Goal: Task Accomplishment & Management: Complete application form

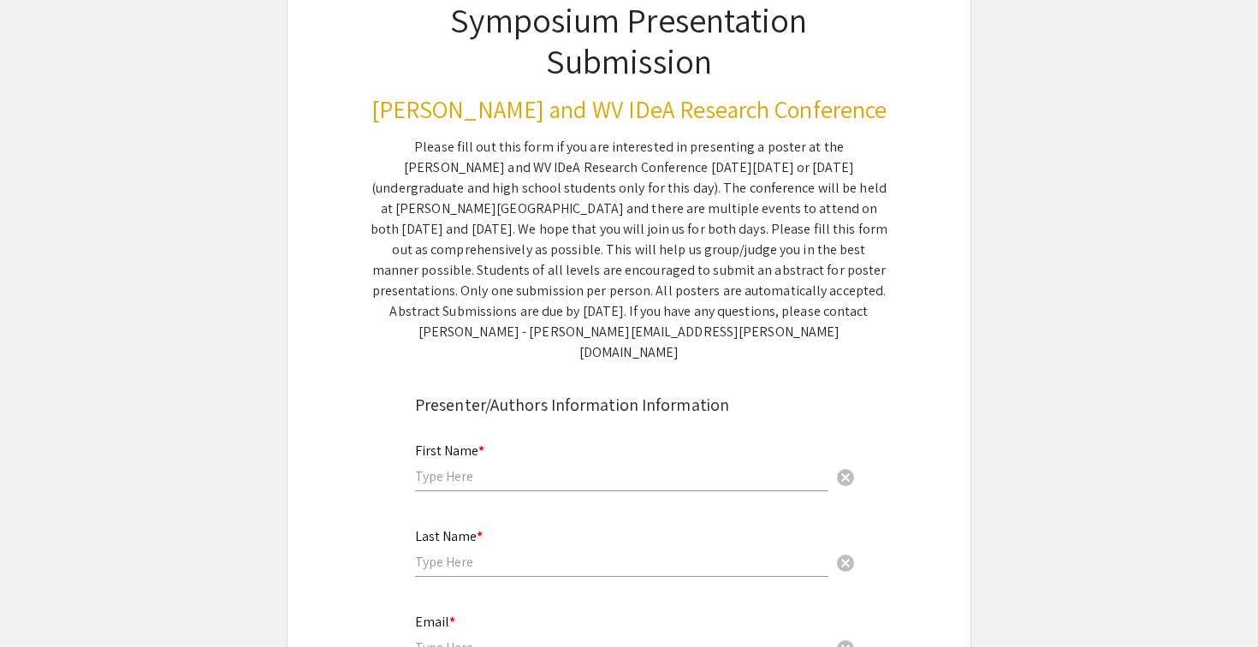
scroll to position [180, 0]
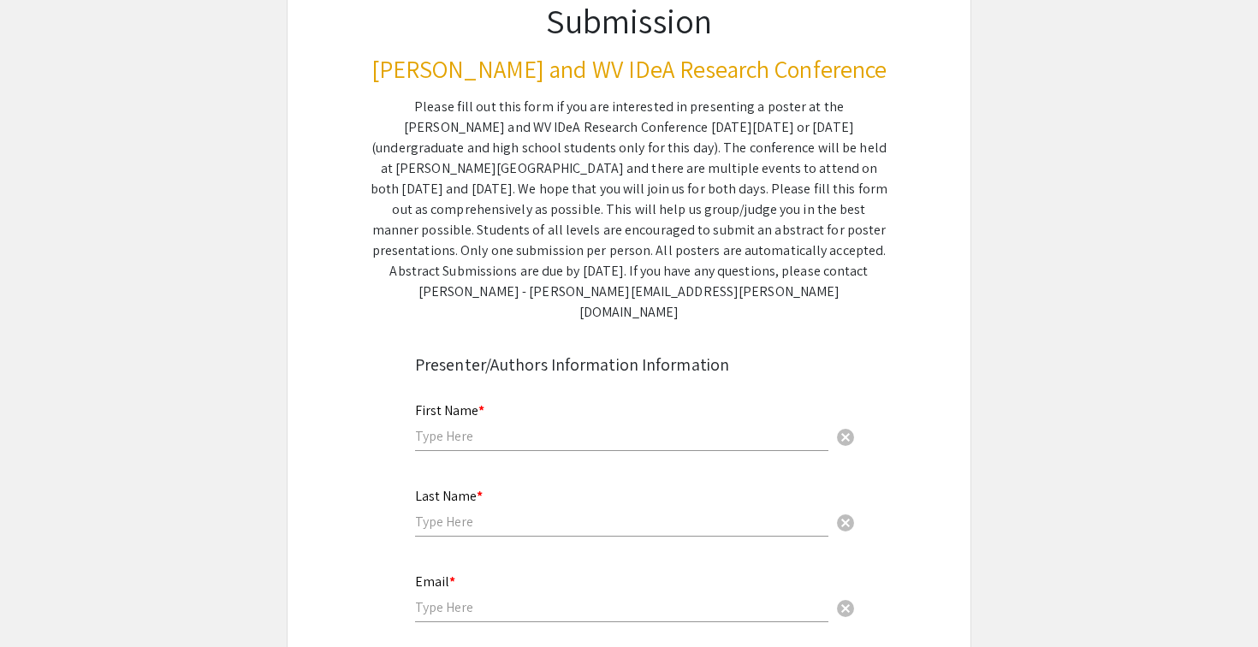
click at [626, 407] on div "First Name * cancel" at bounding box center [621, 418] width 413 height 65
type input "Haya"
click at [625, 513] on input "text" at bounding box center [621, 522] width 413 height 18
type input "[PERSON_NAME]"
click at [593, 598] on input "email" at bounding box center [621, 607] width 413 height 18
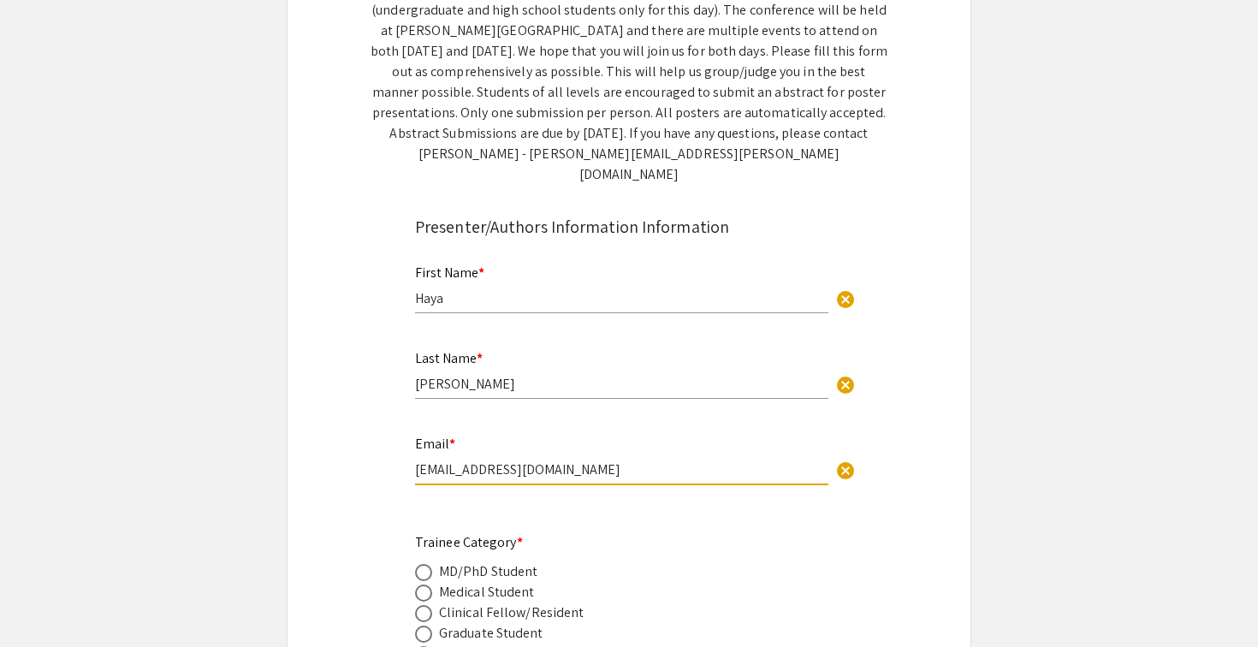
type input "[EMAIL_ADDRESS][DOMAIN_NAME]"
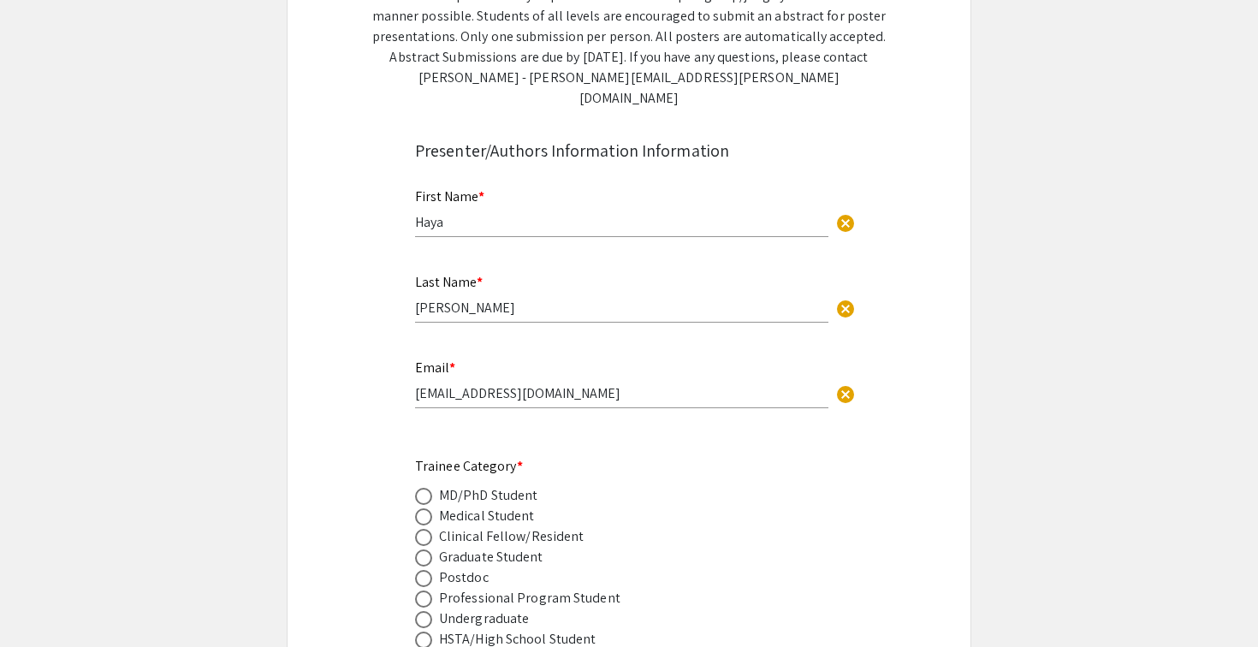
scroll to position [424, 0]
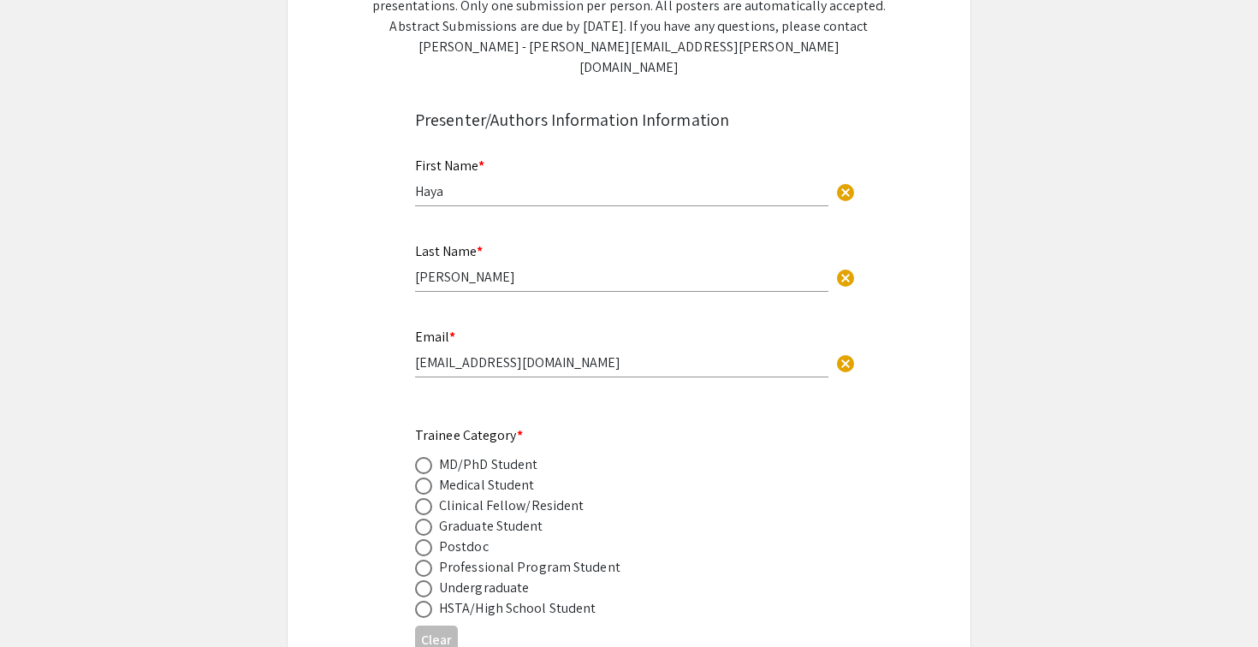
click at [493, 578] on div "Undergraduate" at bounding box center [484, 588] width 90 height 21
click at [422, 580] on span at bounding box center [423, 588] width 17 height 17
click at [422, 580] on input "radio" at bounding box center [423, 588] width 17 height 17
radio input "true"
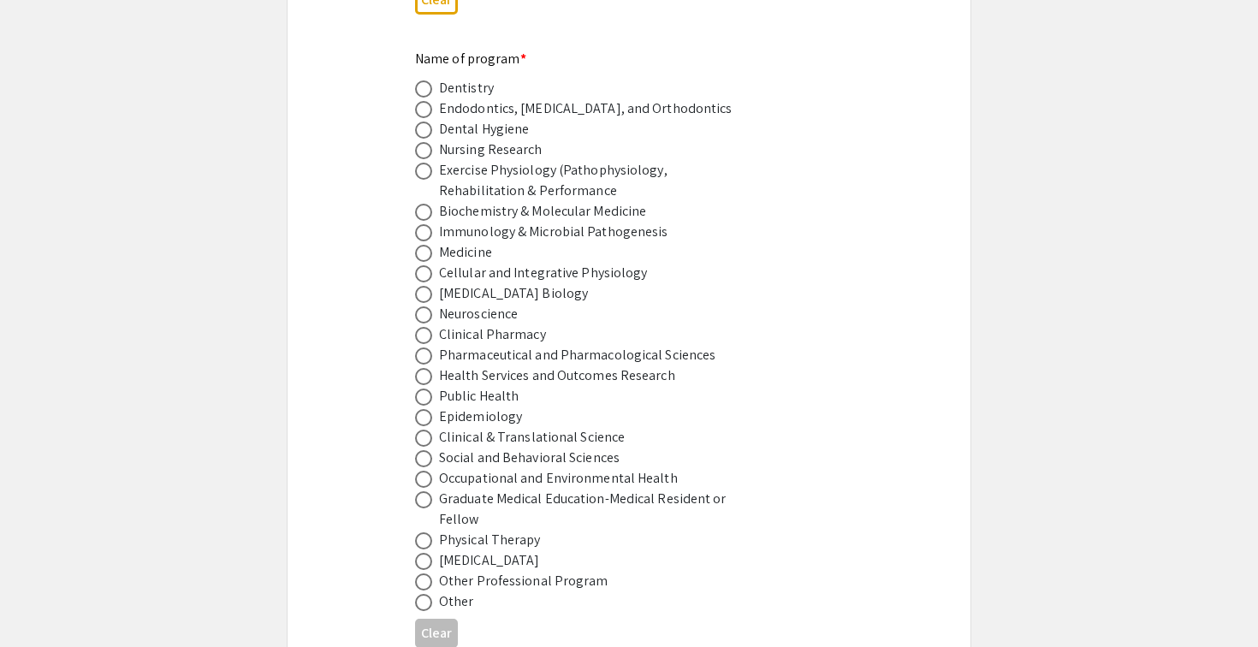
scroll to position [1059, 0]
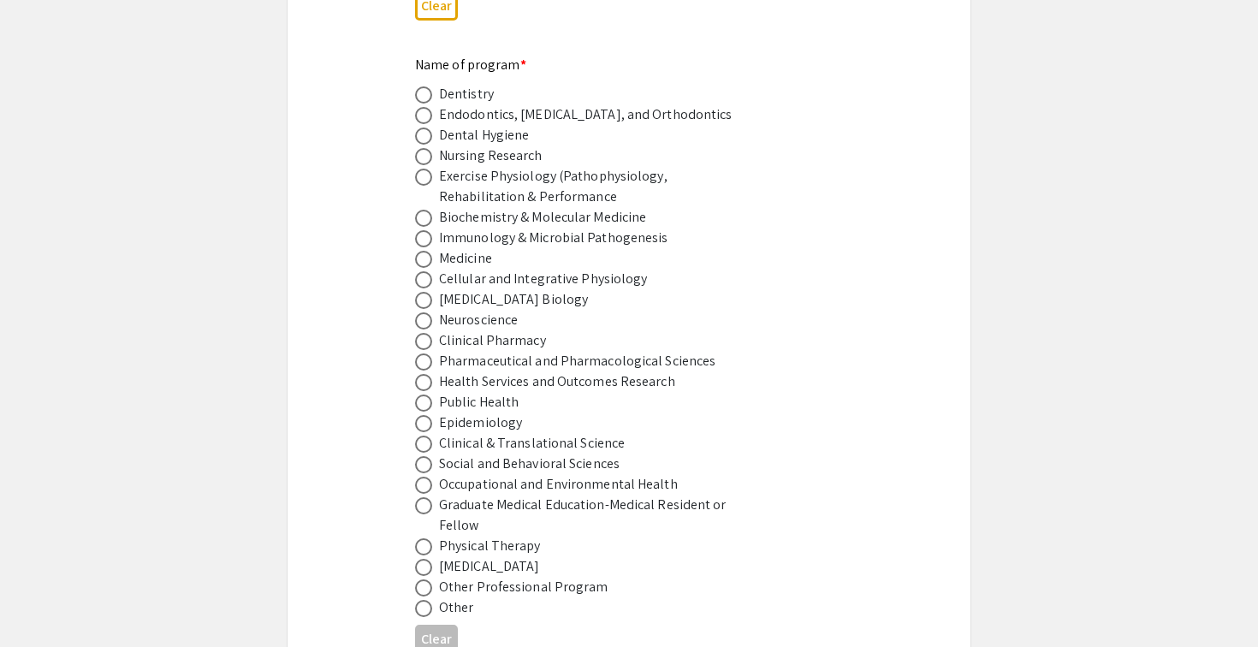
click at [549, 207] on div "Biochemistry & Molecular Medicine" at bounding box center [542, 217] width 207 height 21
click at [424, 210] on span at bounding box center [423, 218] width 17 height 17
click at [424, 210] on input "radio" at bounding box center [423, 218] width 17 height 17
radio input "true"
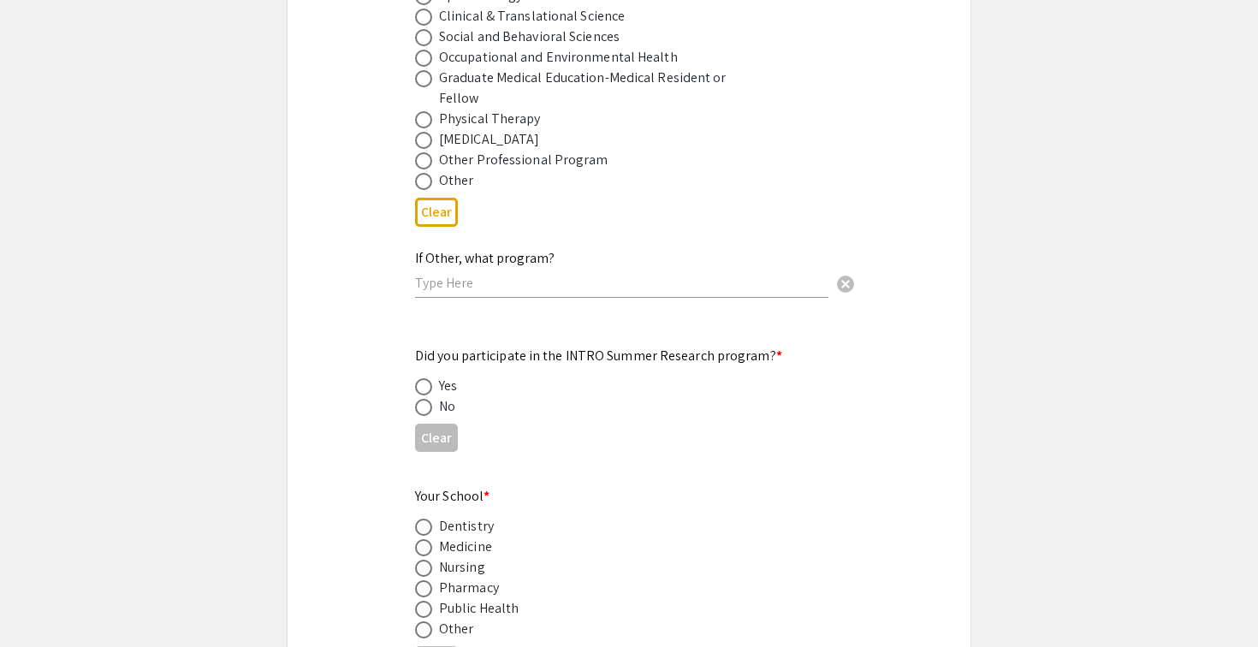
scroll to position [1493, 0]
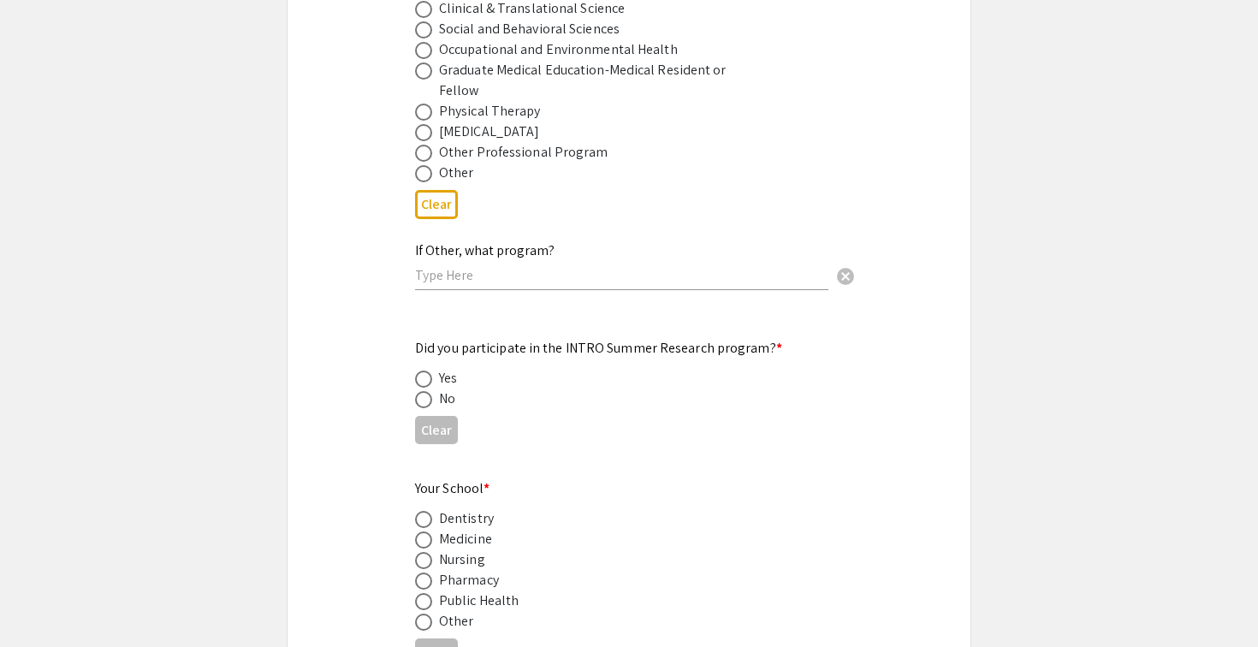
click at [448, 389] on div "No" at bounding box center [447, 399] width 16 height 21
click at [429, 391] on span at bounding box center [423, 399] width 17 height 17
click at [429, 391] on input "radio" at bounding box center [423, 399] width 17 height 17
radio input "true"
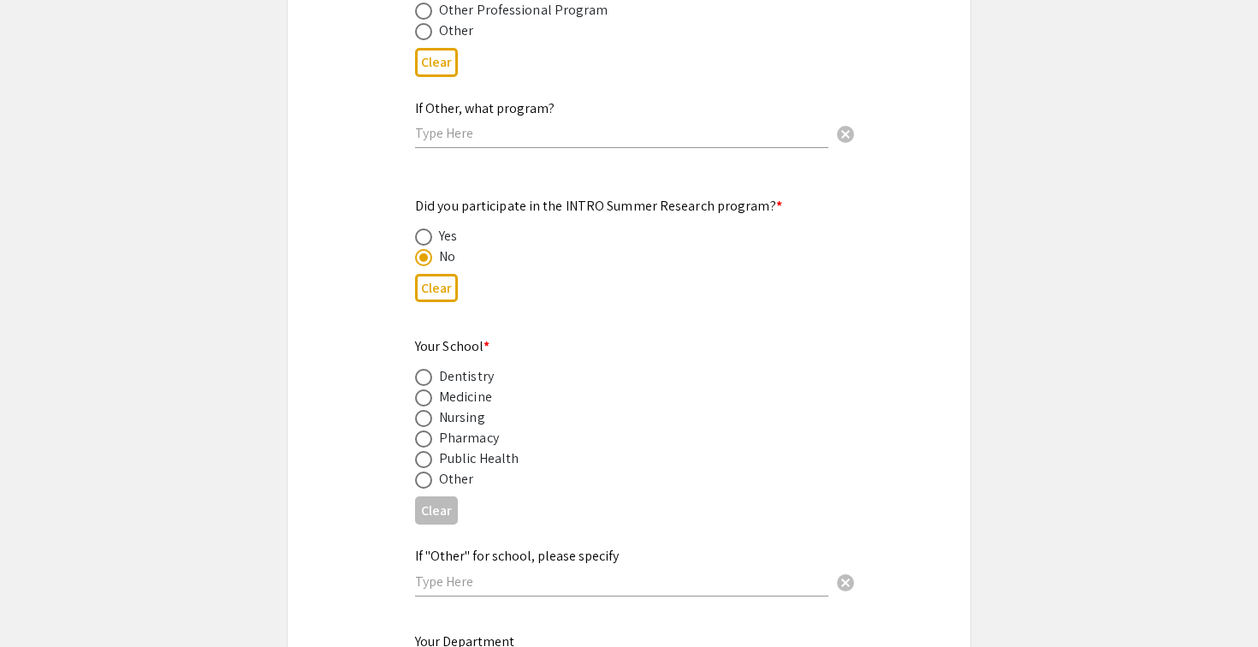
scroll to position [1637, 0]
click at [428, 388] on span at bounding box center [423, 396] width 17 height 17
click at [428, 388] on input "radio" at bounding box center [423, 396] width 17 height 17
radio input "true"
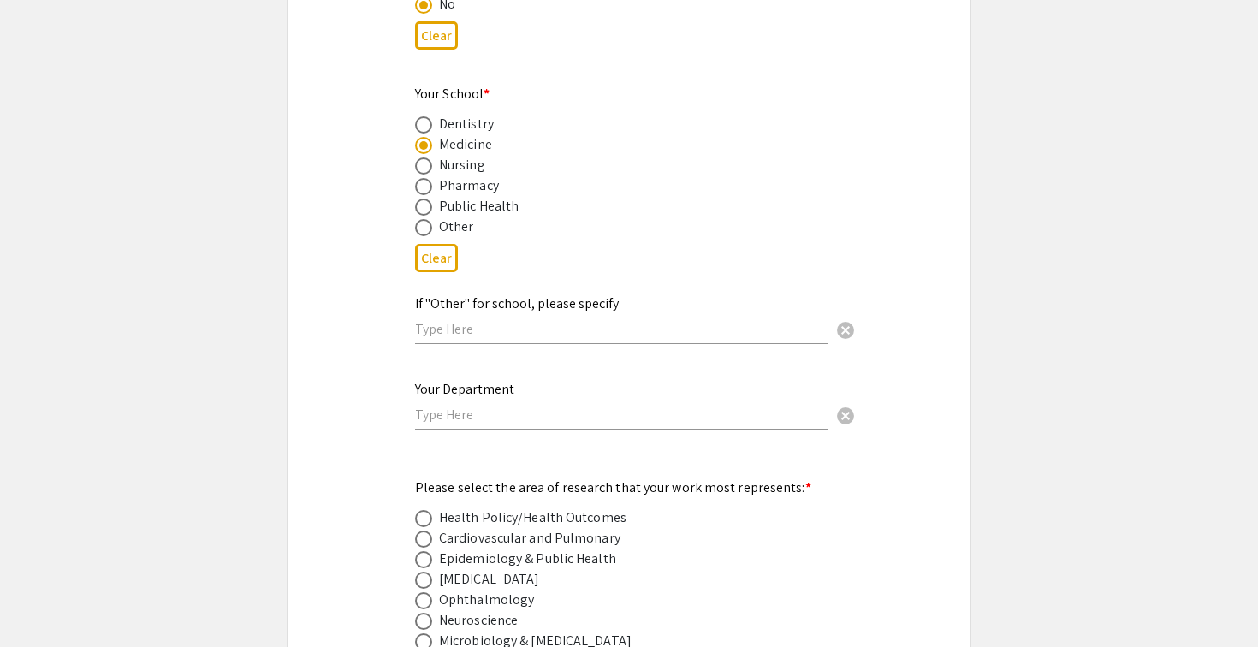
scroll to position [1891, 0]
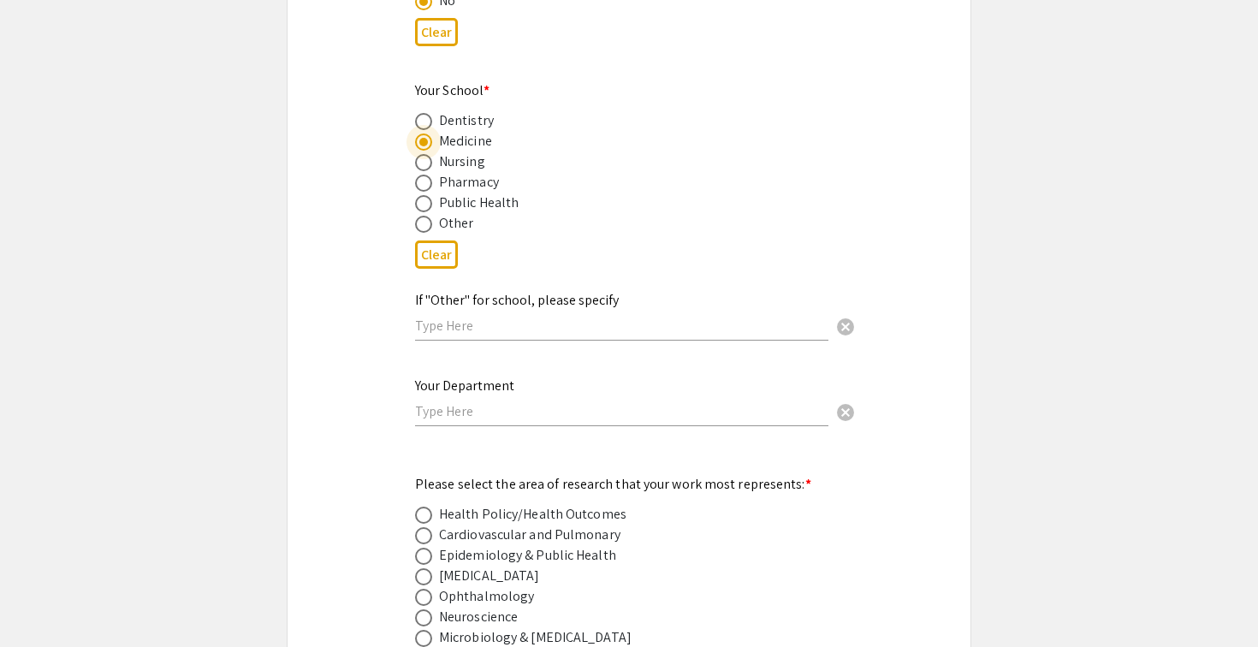
click at [470, 402] on input "text" at bounding box center [621, 411] width 413 height 18
click at [709, 193] on div "Public Health" at bounding box center [615, 203] width 401 height 21
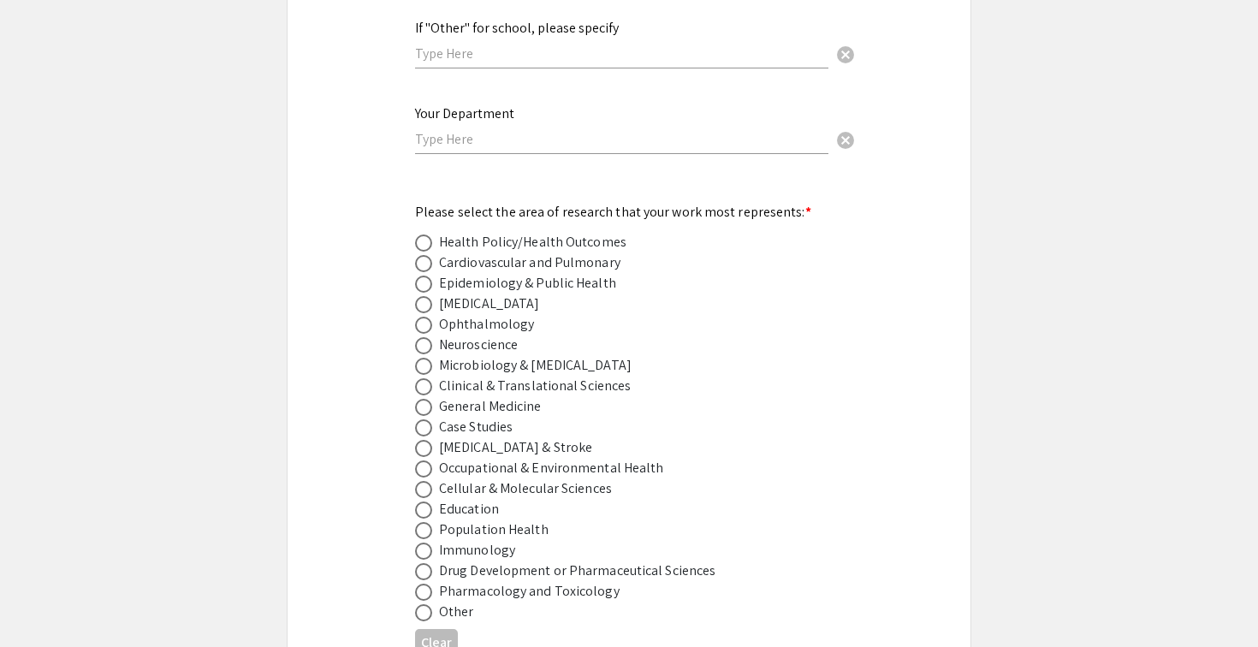
scroll to position [2166, 0]
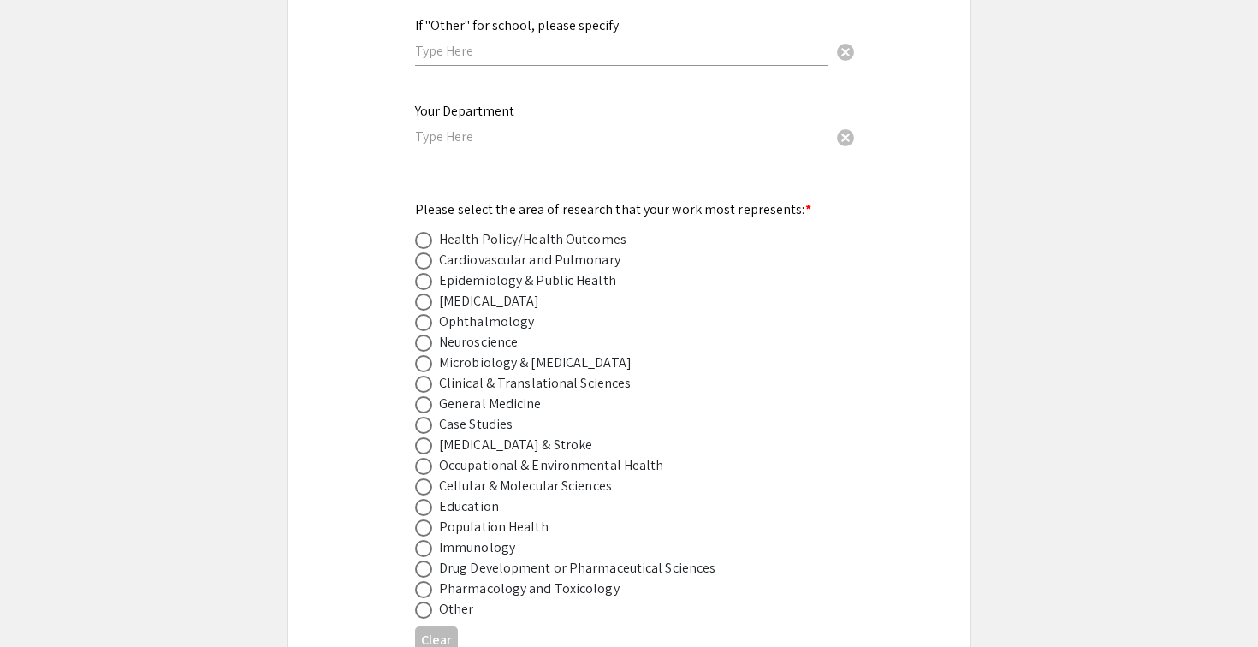
click at [505, 476] on div "Cellular & Molecular Sciences" at bounding box center [525, 486] width 173 height 21
click at [472, 476] on div "Cellular & Molecular Sciences" at bounding box center [525, 486] width 173 height 21
click at [425, 478] on span at bounding box center [423, 486] width 17 height 17
click at [425, 478] on input "radio" at bounding box center [423, 486] width 17 height 17
radio input "true"
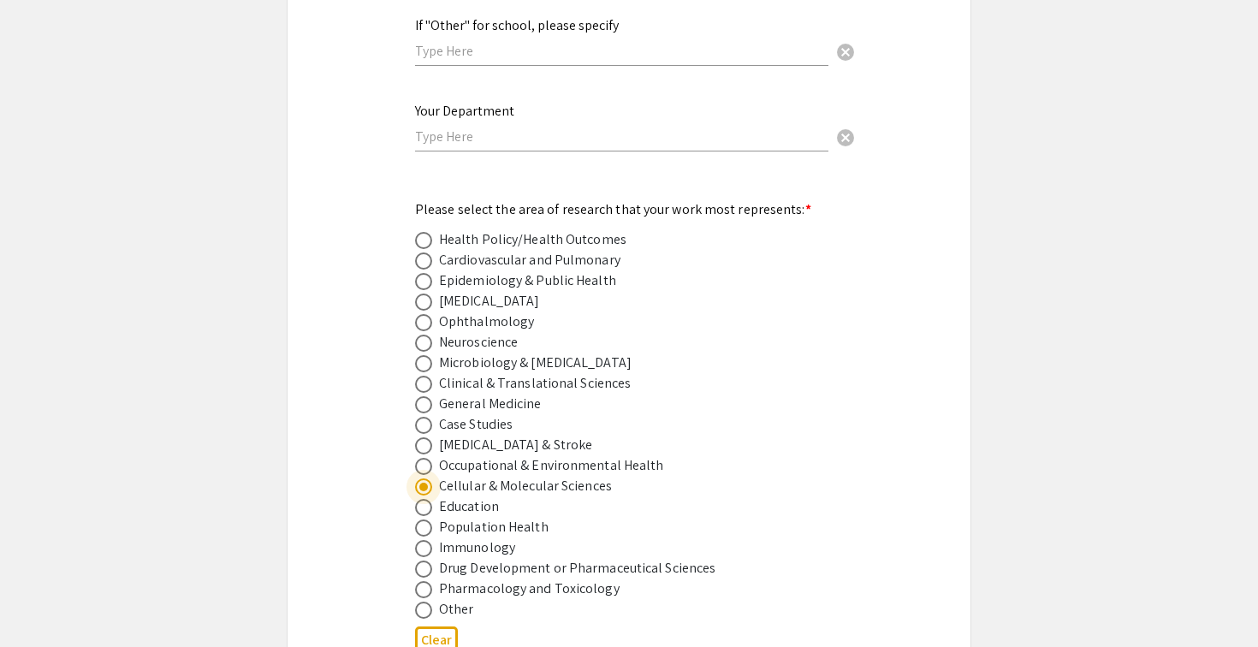
click at [422, 314] on span at bounding box center [423, 322] width 17 height 17
click at [422, 314] on input "radio" at bounding box center [423, 322] width 17 height 17
click at [427, 626] on button "Clear" at bounding box center [436, 640] width 43 height 28
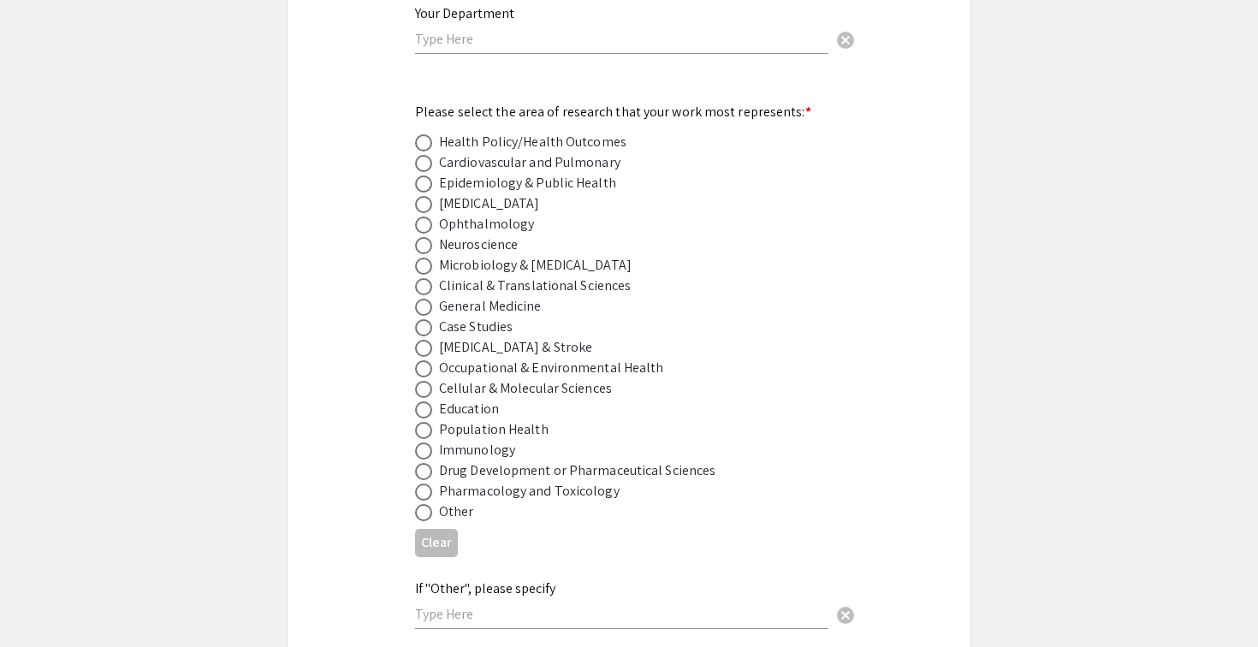
scroll to position [2241, 0]
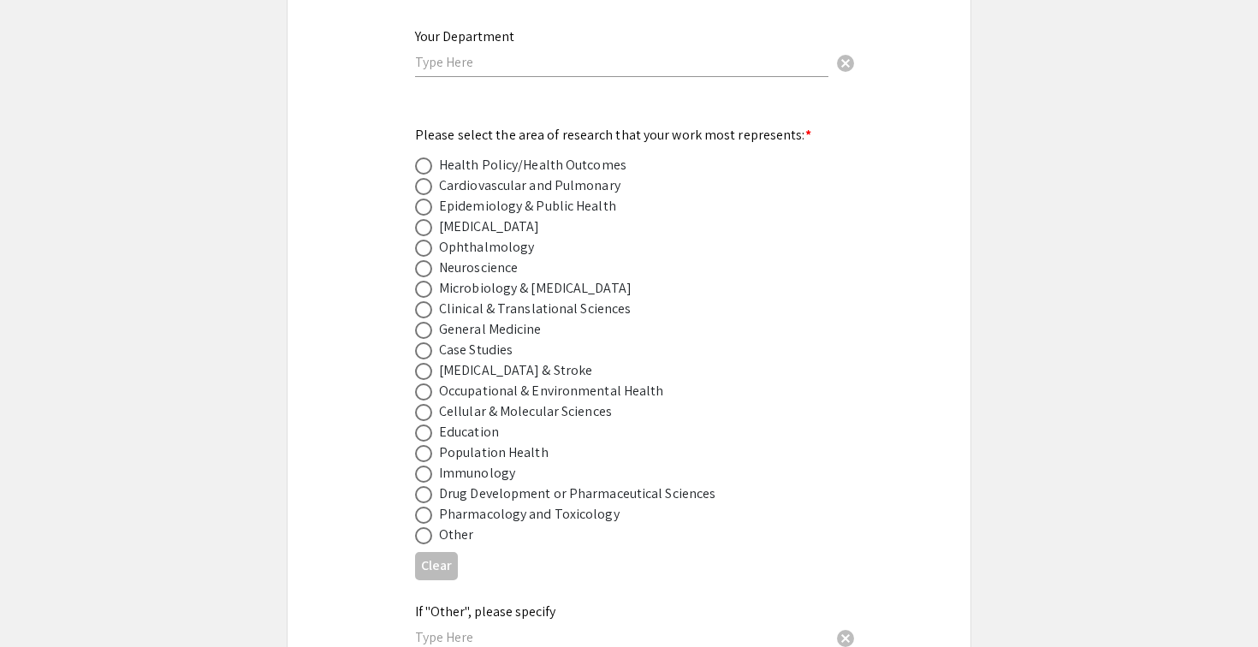
click at [502, 240] on div "Ophthalmology" at bounding box center [486, 247] width 95 height 21
click at [426, 240] on span at bounding box center [423, 248] width 17 height 17
click at [426, 240] on input "radio" at bounding box center [423, 248] width 17 height 17
radio input "true"
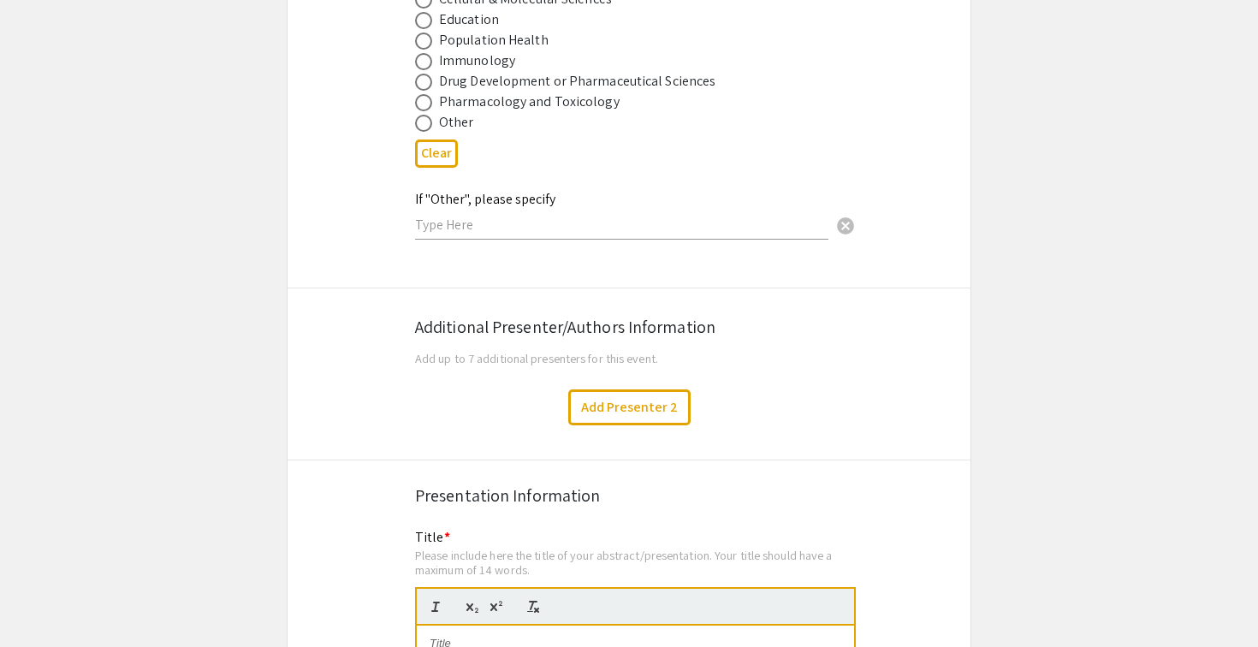
scroll to position [2656, 0]
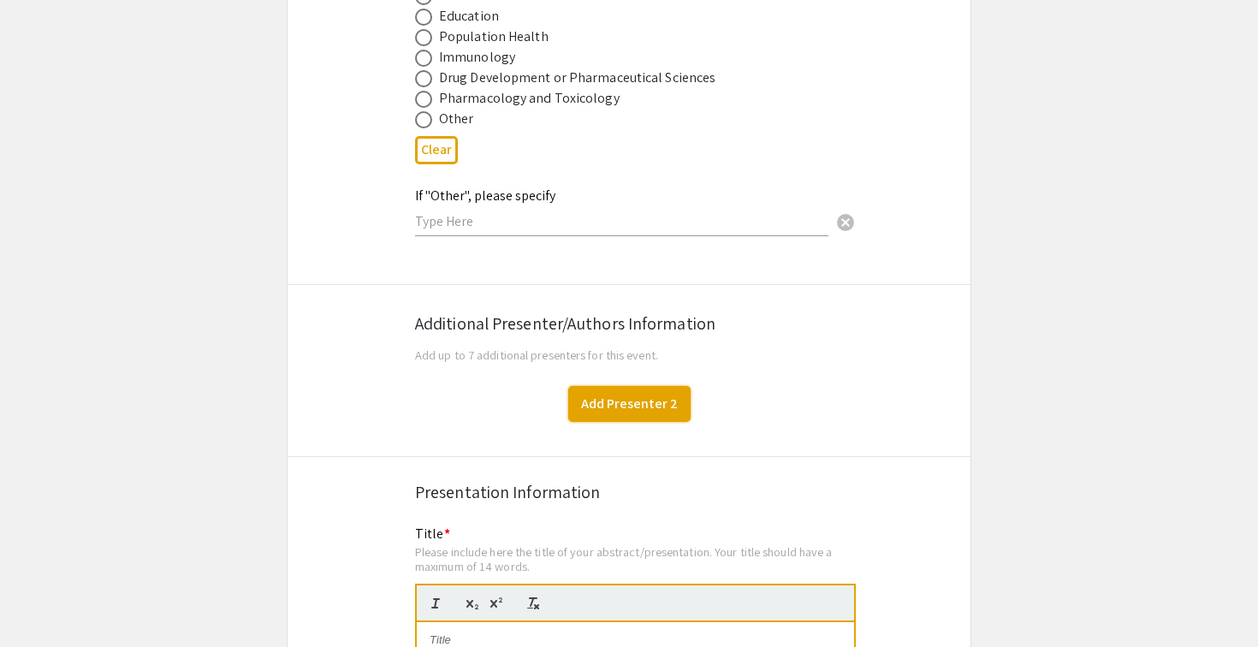
click at [666, 390] on button "Add Presenter 2" at bounding box center [629, 404] width 122 height 36
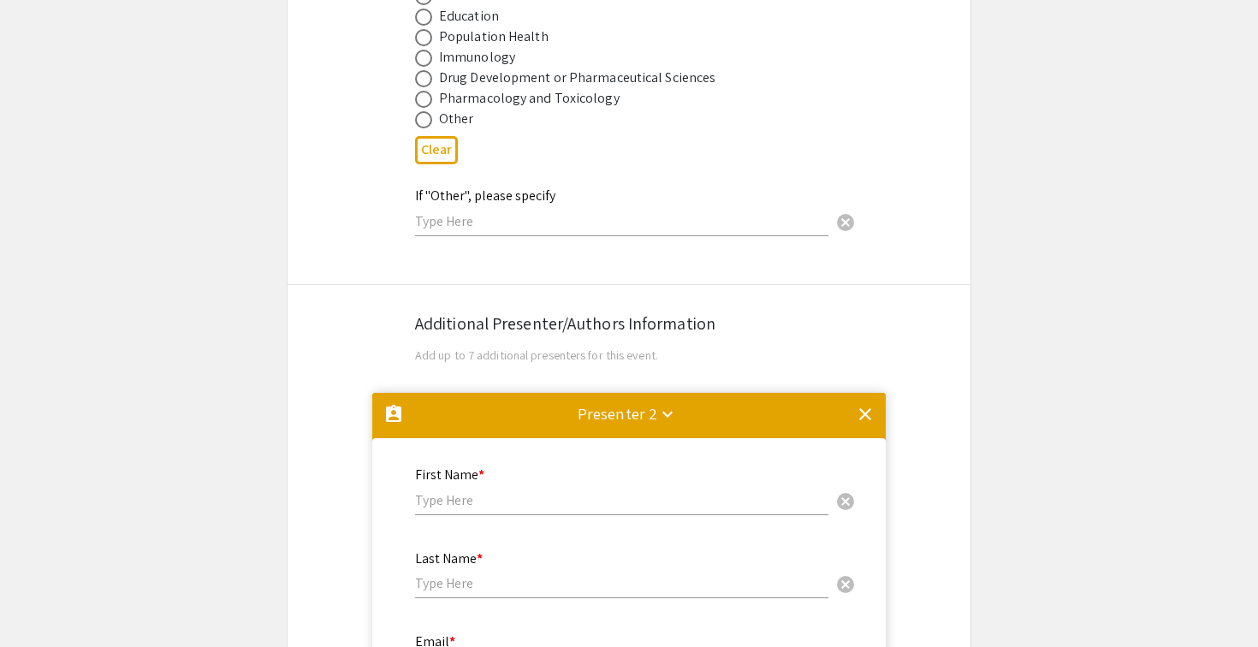
scroll to position [3037, 0]
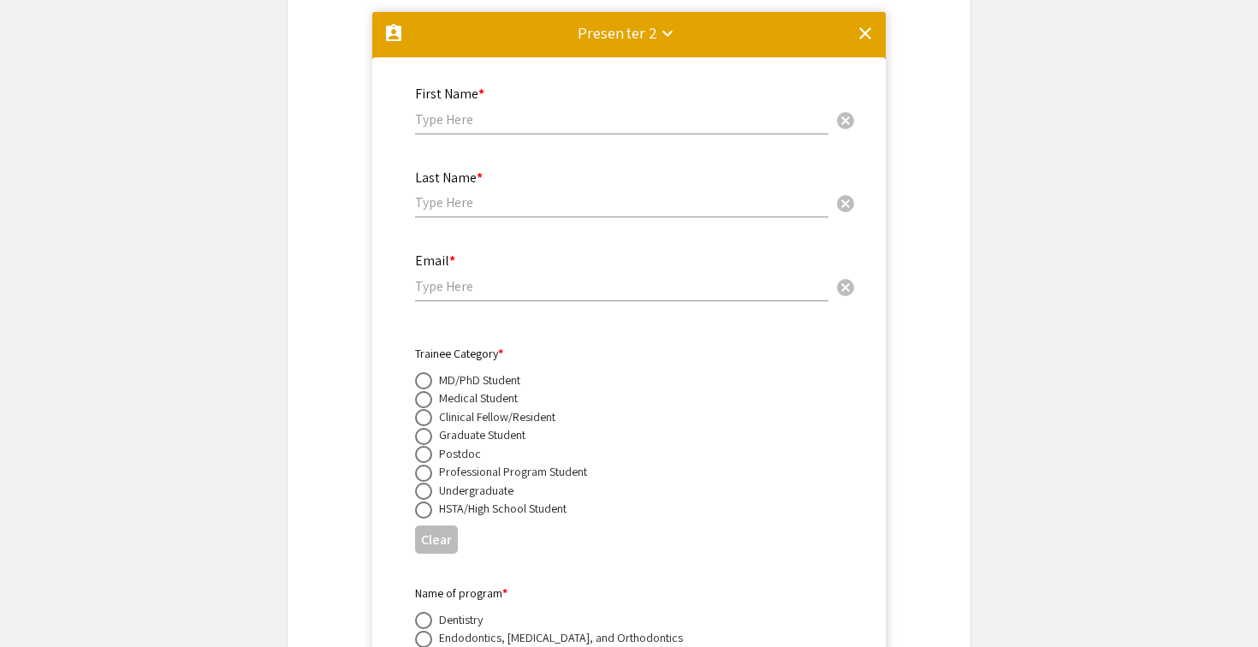
click at [593, 110] on input "text" at bounding box center [621, 119] width 413 height 18
type input "[PERSON_NAME]"
click at [523, 200] on div "Last Name * cancel" at bounding box center [621, 185] width 413 height 65
click at [471, 264] on div "Email * cancel" at bounding box center [621, 268] width 413 height 65
click at [436, 193] on input "Sauborn" at bounding box center [621, 202] width 413 height 18
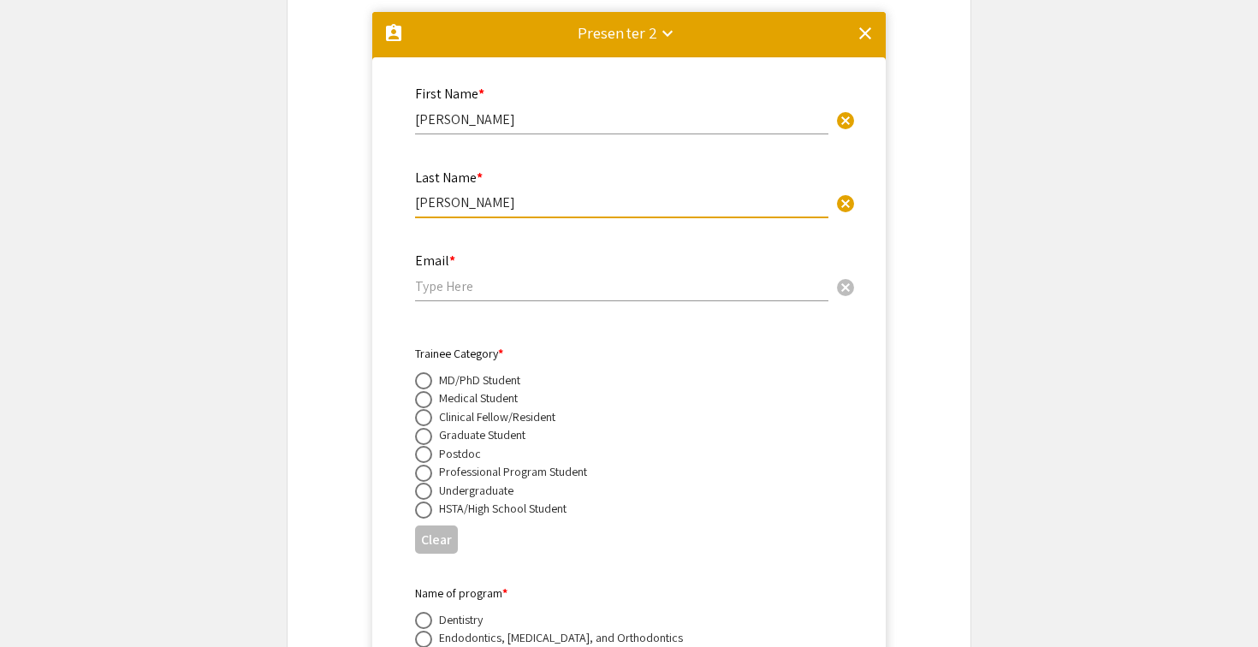
type input "[PERSON_NAME]"
click at [499, 277] on input "email" at bounding box center [621, 286] width 413 height 18
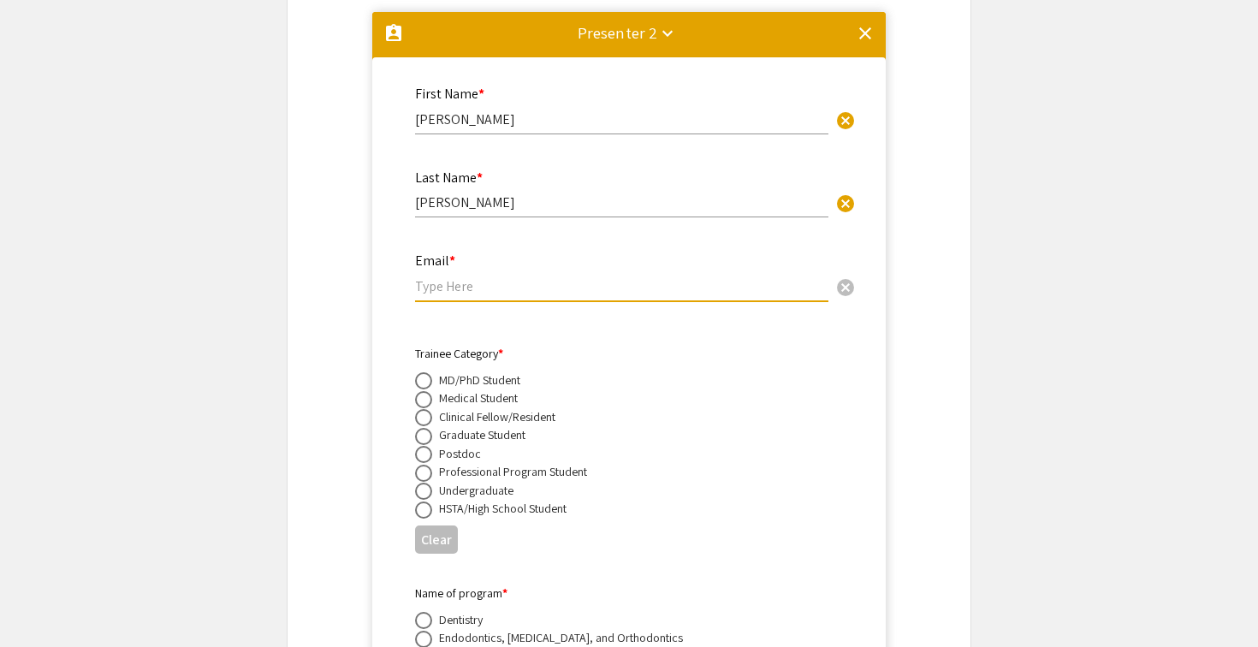
paste input "[EMAIL_ADDRESS][DOMAIN_NAME]"
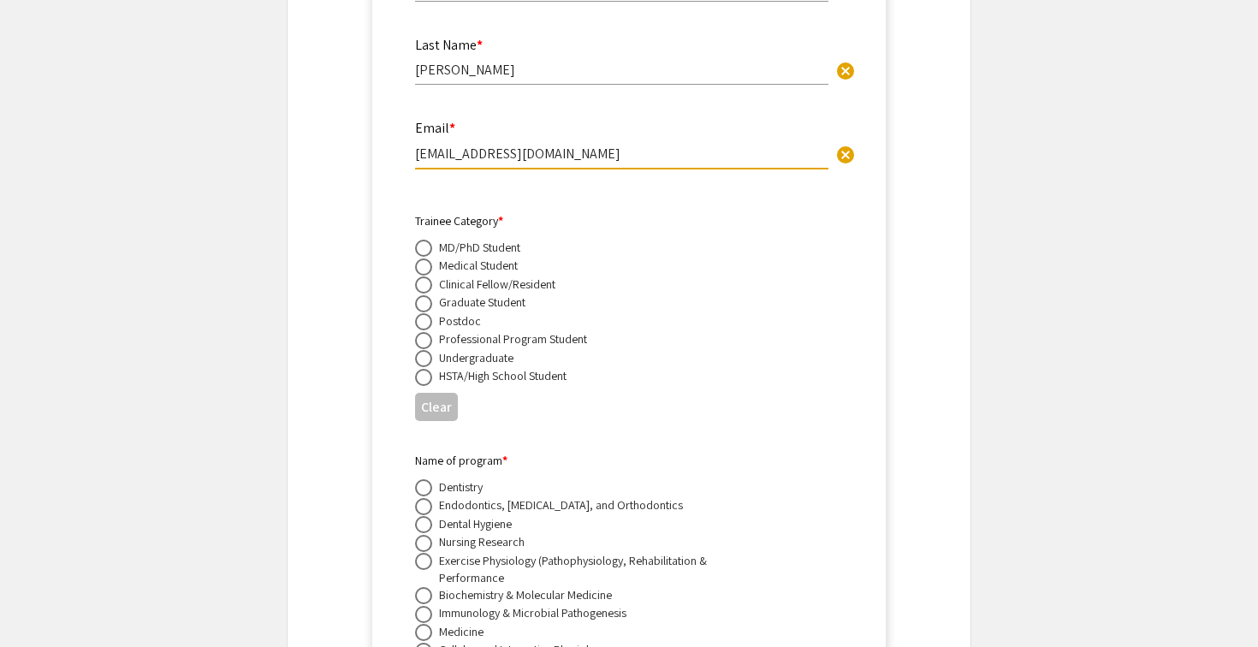
scroll to position [3169, 0]
type input "[EMAIL_ADDRESS][DOMAIN_NAME]"
click at [821, 306] on app-form-preview-multi-select-field "Trainee Category * MD/PhD Student Medical Student Clinical Fellow/Resident Grad…" at bounding box center [629, 321] width 428 height 216
click at [432, 337] on label at bounding box center [427, 341] width 24 height 17
click at [432, 337] on input "radio" at bounding box center [423, 341] width 17 height 17
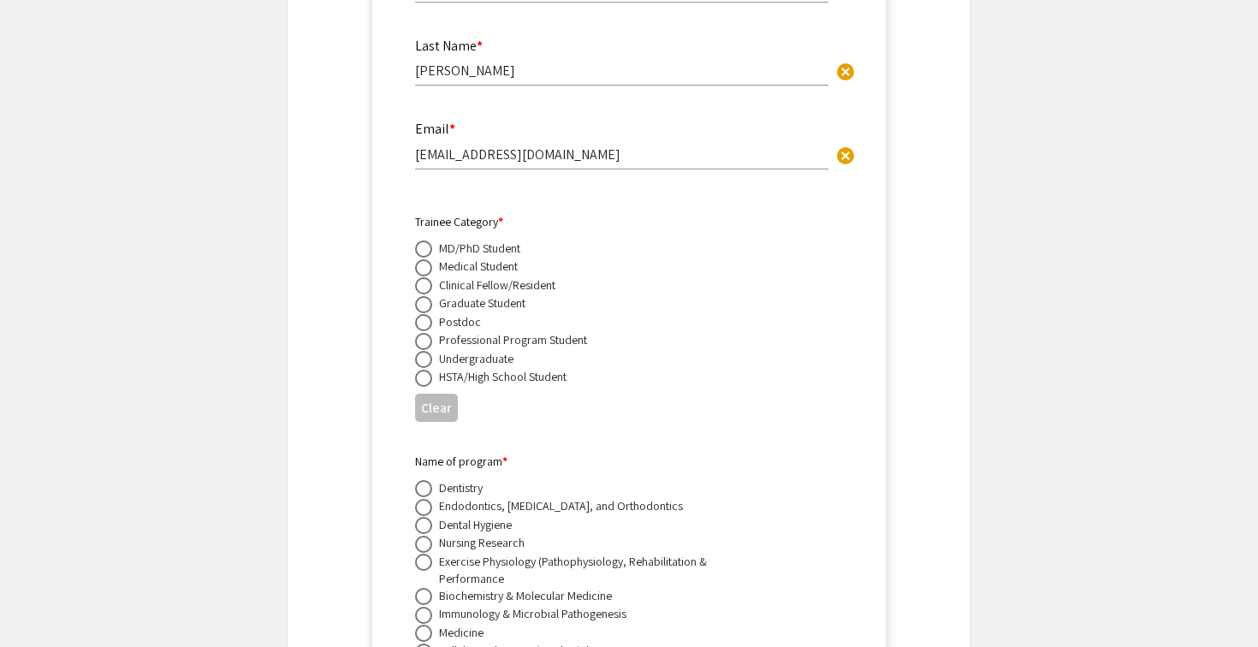
radio input "true"
drag, startPoint x: 1231, startPoint y: 107, endPoint x: 1223, endPoint y: 152, distance: 46.0
click at [1224, 152] on app-submissions "Symposium Presentation Submission [PERSON_NAME] and WV IDeA Research Conference…" at bounding box center [629, 418] width 1258 height 6980
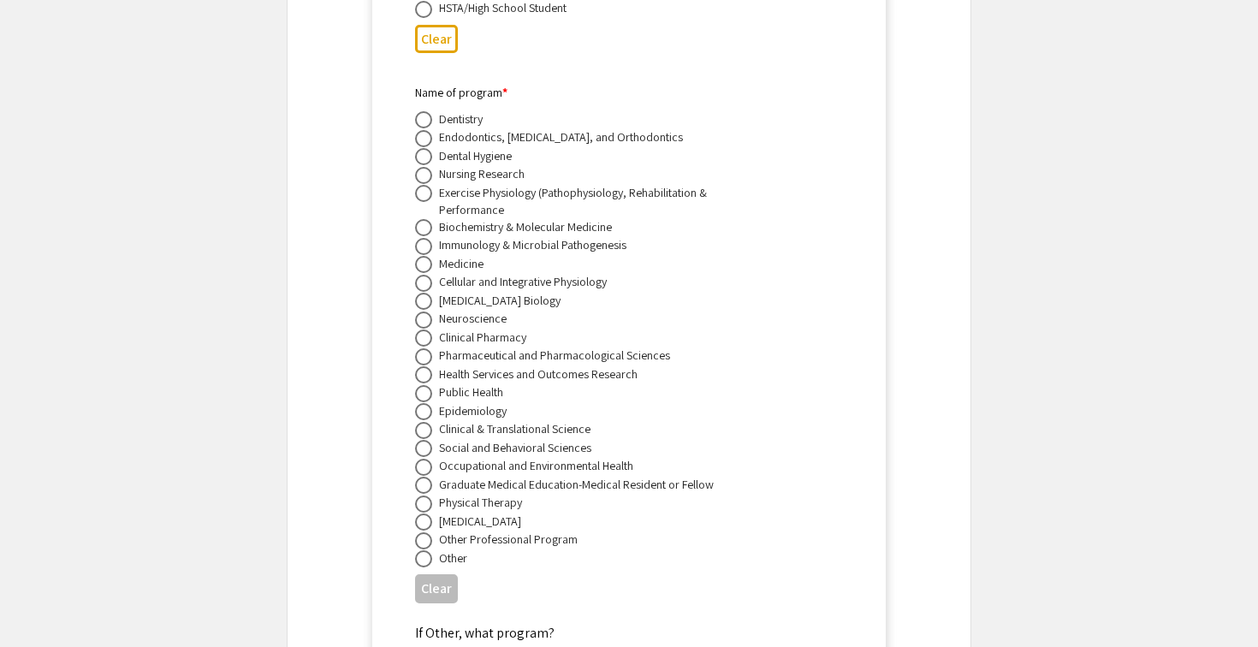
scroll to position [3540, 0]
click at [429, 218] on span at bounding box center [423, 225] width 17 height 17
click at [429, 218] on input "radio" at bounding box center [423, 225] width 17 height 17
radio input "true"
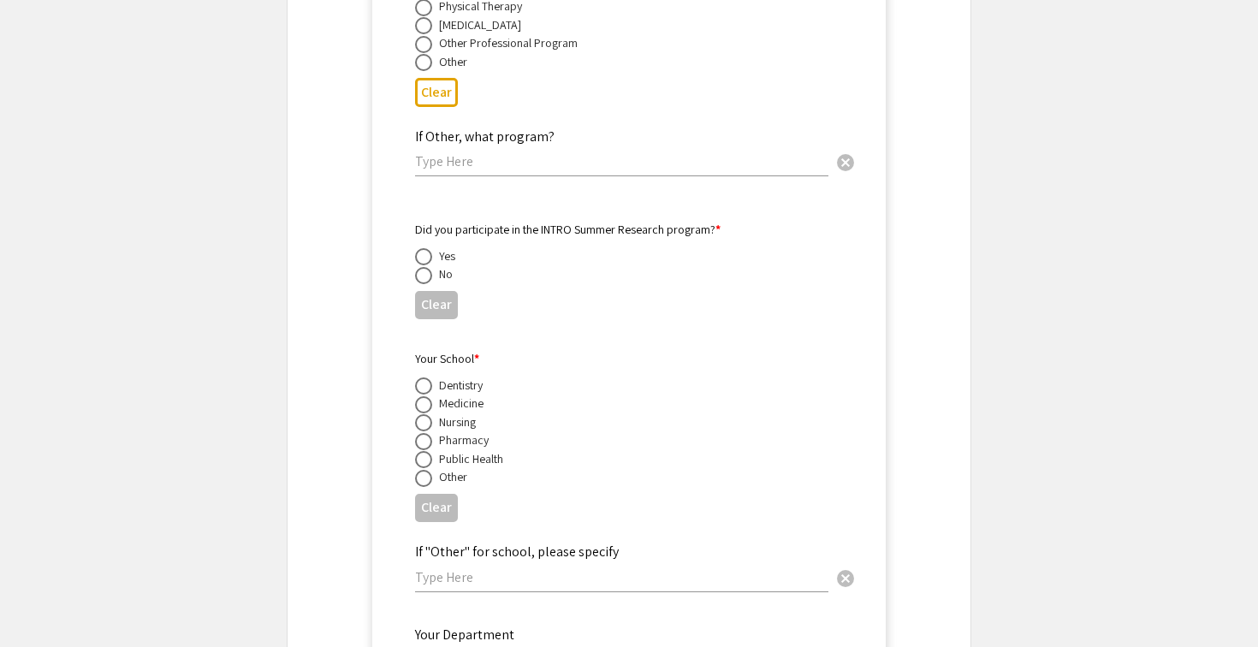
scroll to position [4037, 0]
click at [424, 272] on span at bounding box center [423, 272] width 17 height 17
click at [424, 272] on input "radio" at bounding box center [423, 272] width 17 height 17
radio input "true"
click at [424, 394] on span at bounding box center [423, 402] width 17 height 17
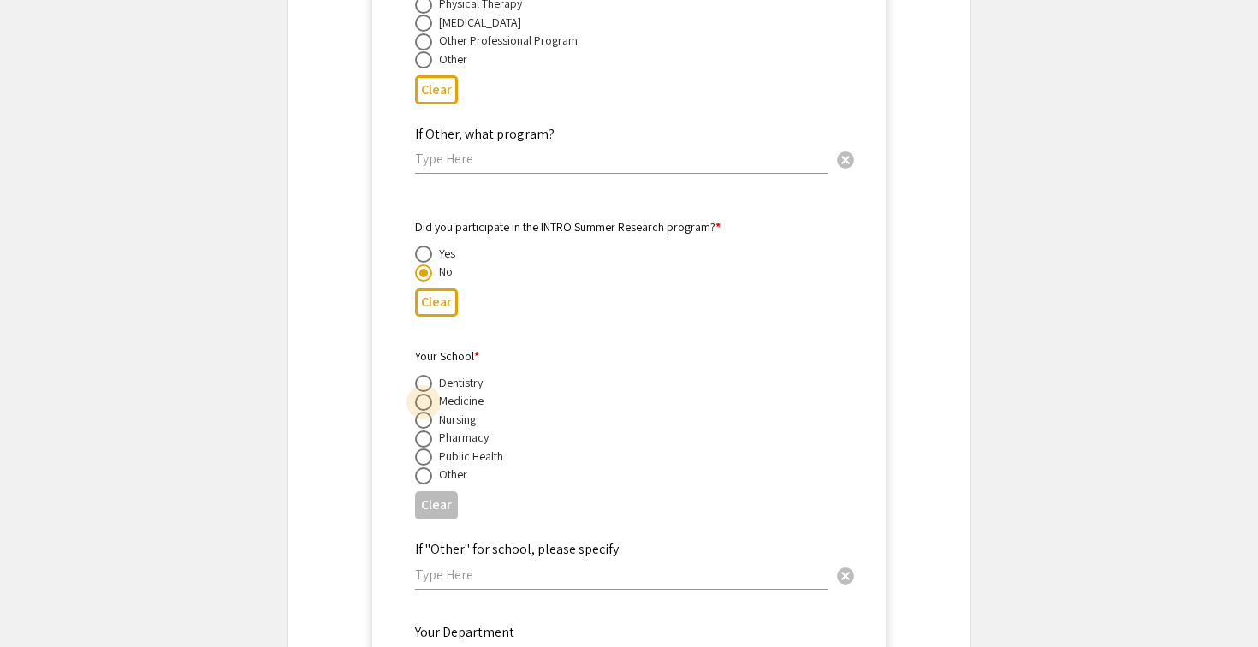
click at [424, 394] on input "radio" at bounding box center [423, 402] width 17 height 17
radio input "true"
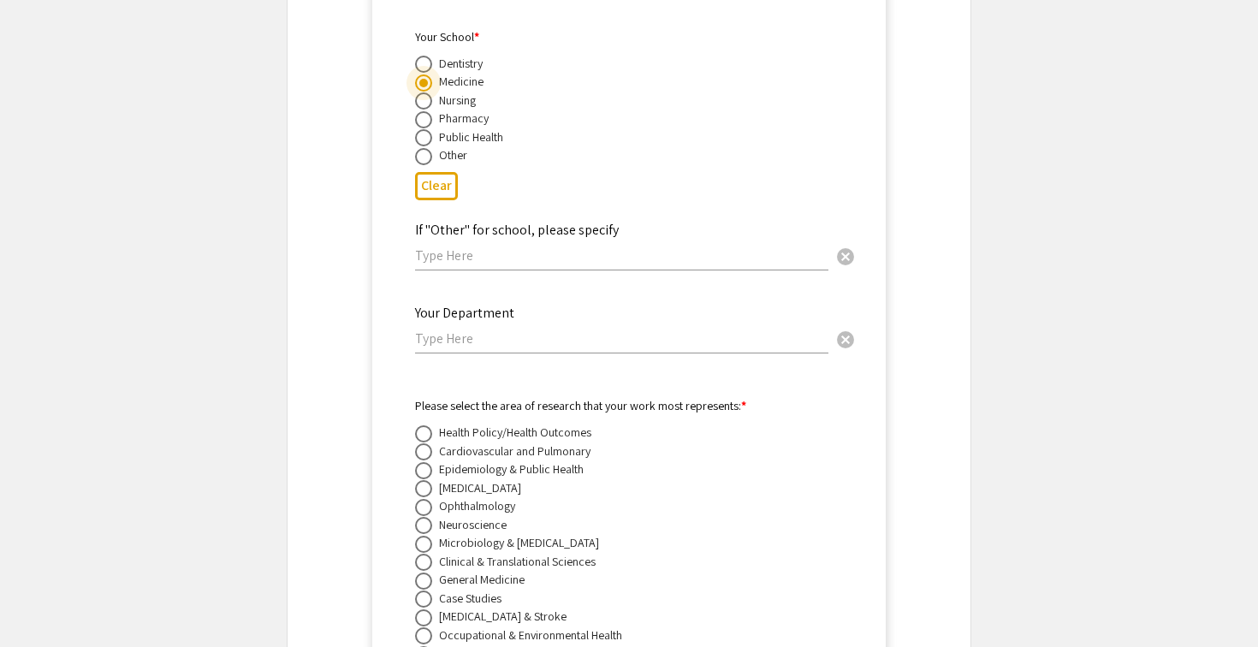
scroll to position [4358, 0]
click at [443, 328] on input "text" at bounding box center [621, 337] width 413 height 18
type input "Ophthalmology and Visual Science"
click at [417, 501] on span at bounding box center [423, 505] width 17 height 17
click at [417, 501] on input "radio" at bounding box center [423, 505] width 17 height 17
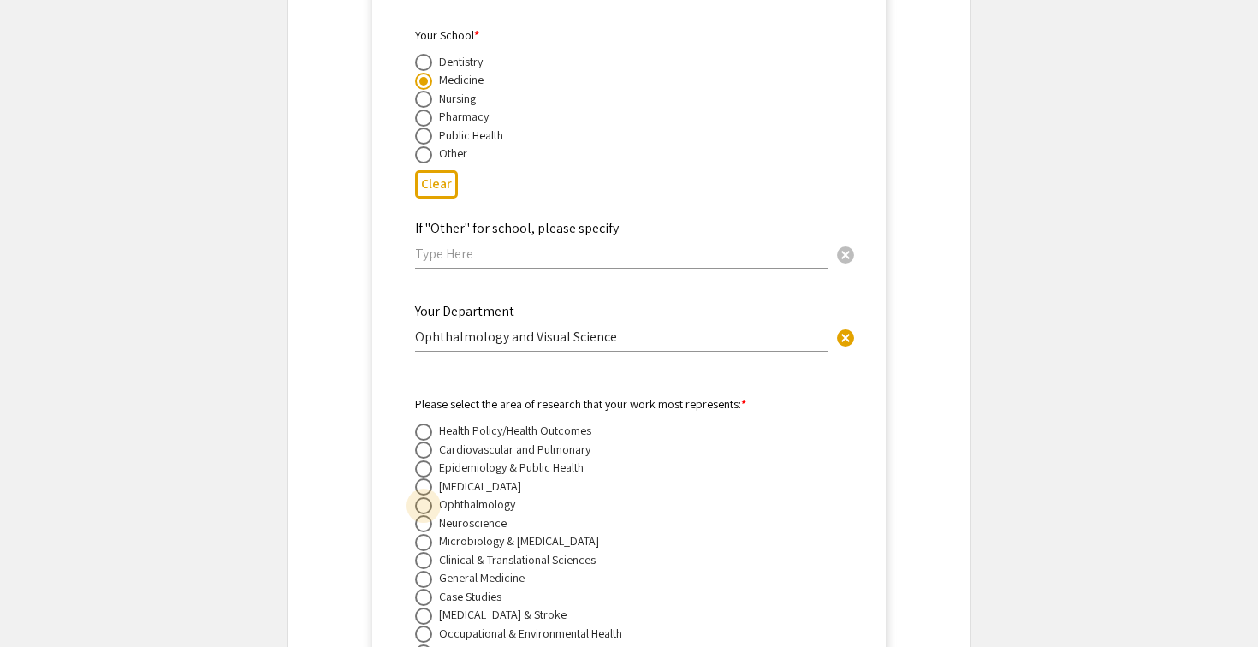
radio input "true"
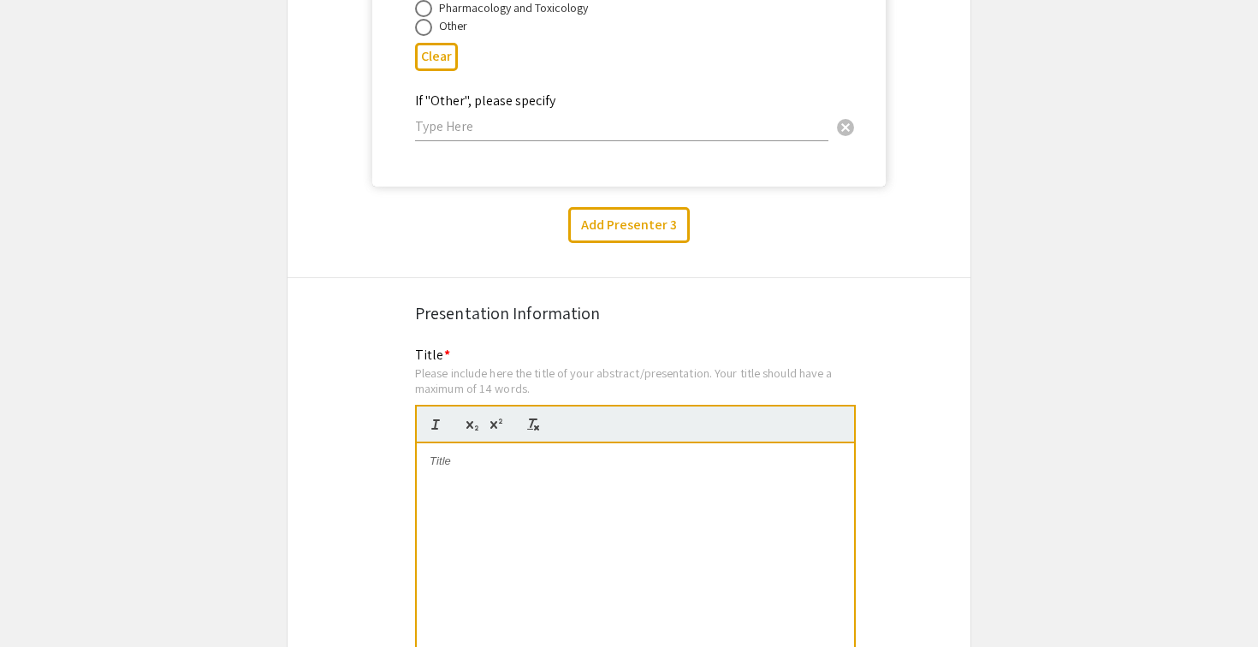
scroll to position [5324, 0]
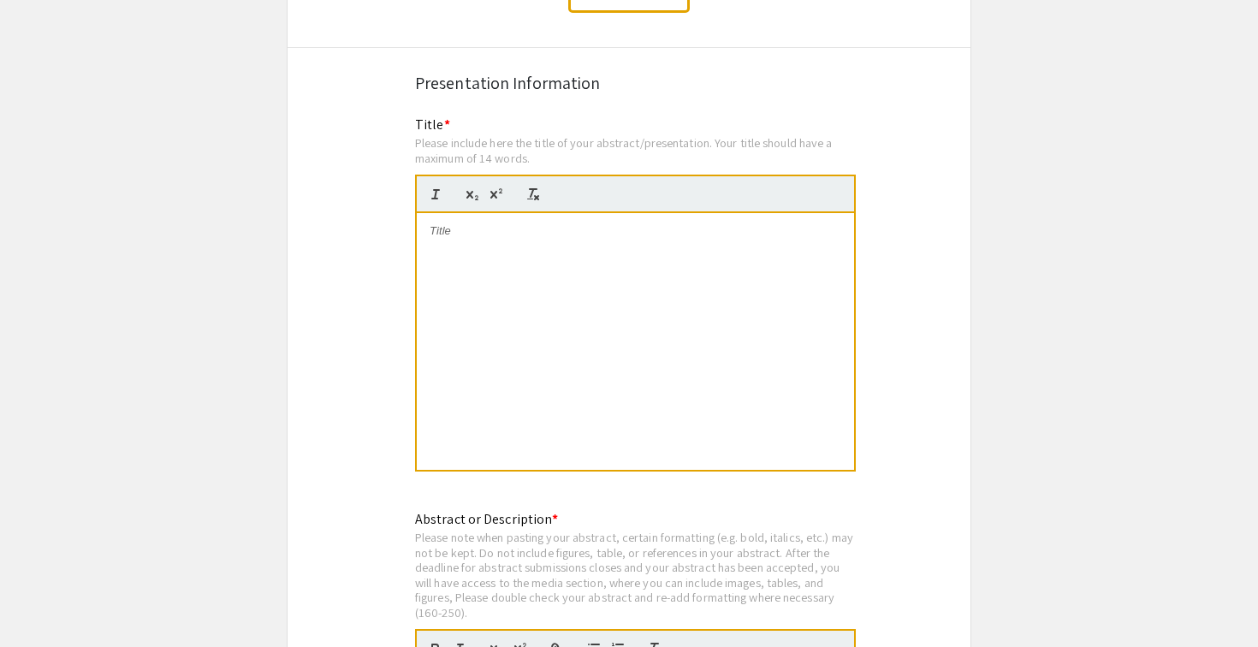
click at [720, 323] on div at bounding box center [635, 341] width 437 height 257
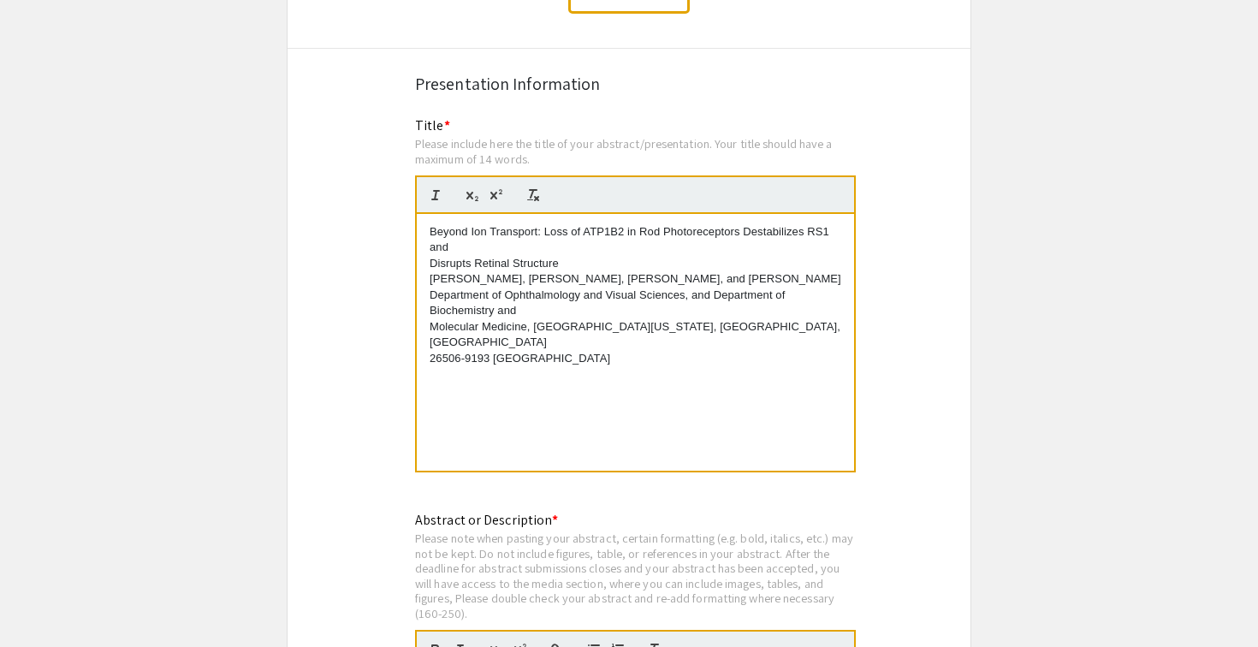
scroll to position [0, 0]
click at [430, 260] on p "Disrupts Retinal Structure" at bounding box center [636, 263] width 412 height 15
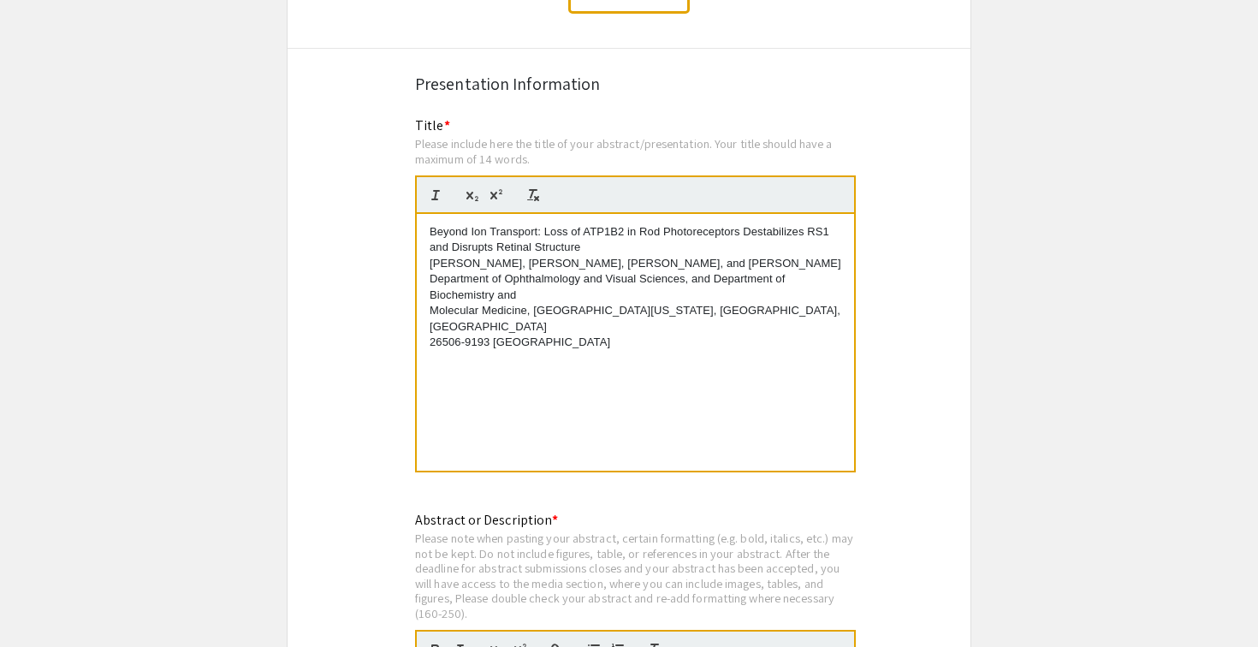
click at [593, 243] on p "Beyond Ion Transport: Loss of ATP1B2 in Rod Photoreceptors Destabilizes RS1 and…" at bounding box center [636, 240] width 412 height 32
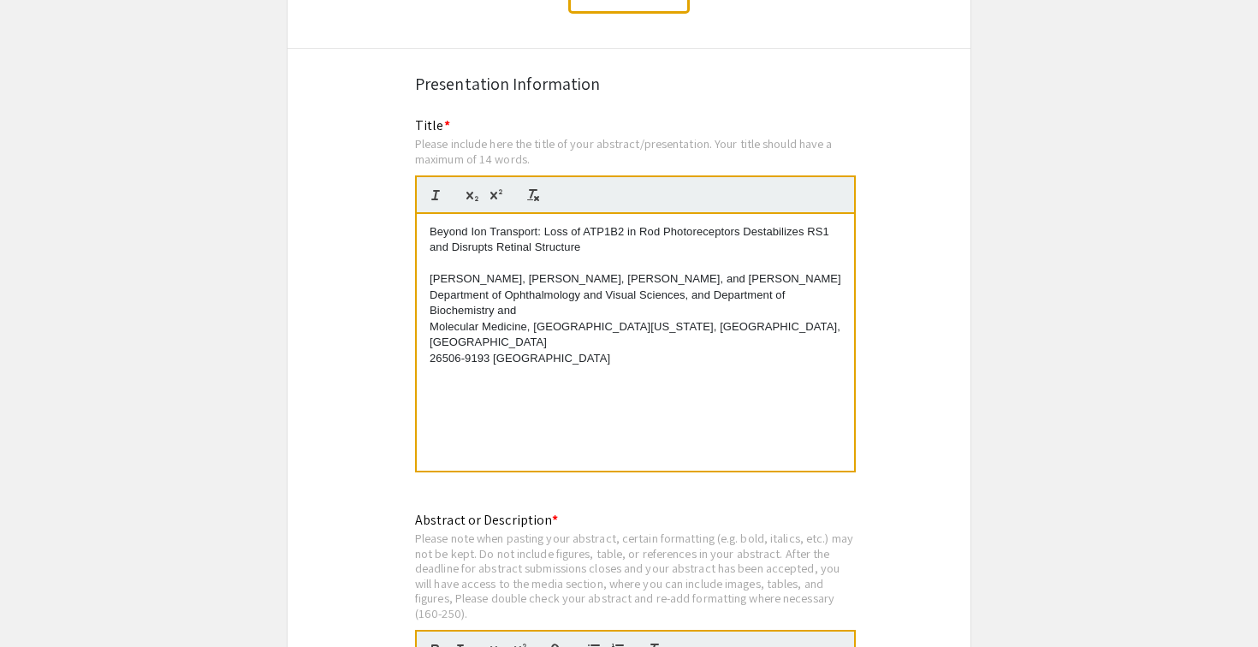
click at [430, 321] on p "Molecular Medicine, [GEOGRAPHIC_DATA][US_STATE], [GEOGRAPHIC_DATA], [GEOGRAPHIC…" at bounding box center [636, 335] width 412 height 32
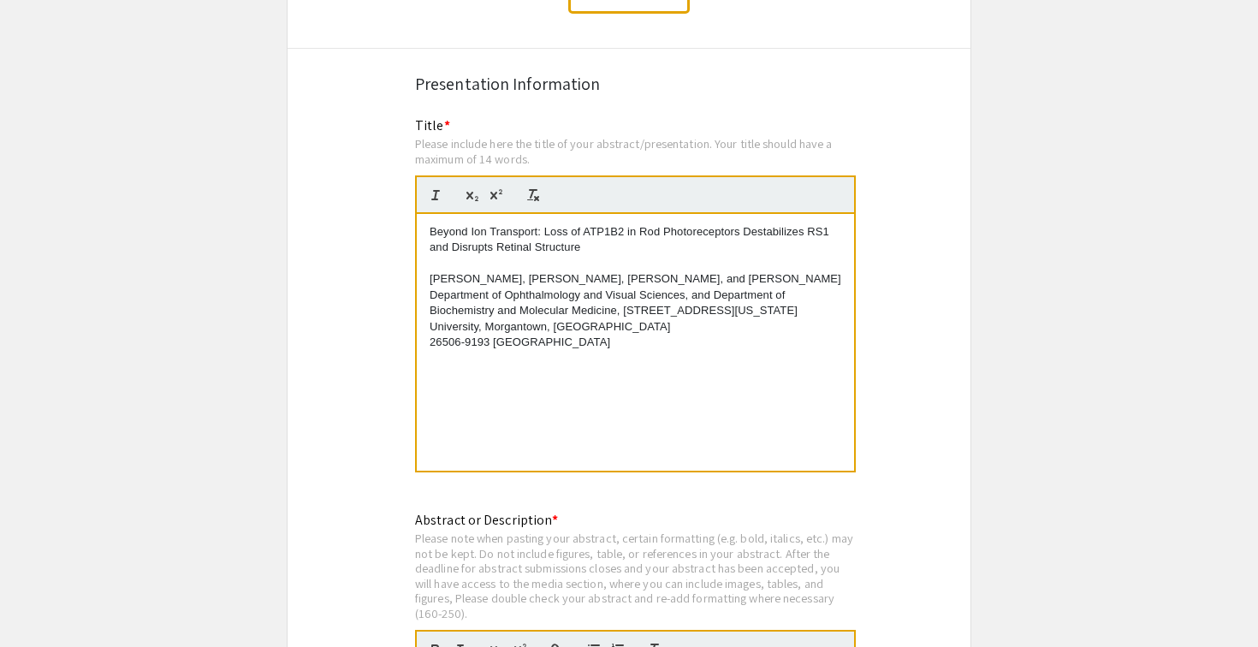
click at [807, 282] on p "[PERSON_NAME], [PERSON_NAME], [PERSON_NAME], and [PERSON_NAME]" at bounding box center [636, 278] width 412 height 15
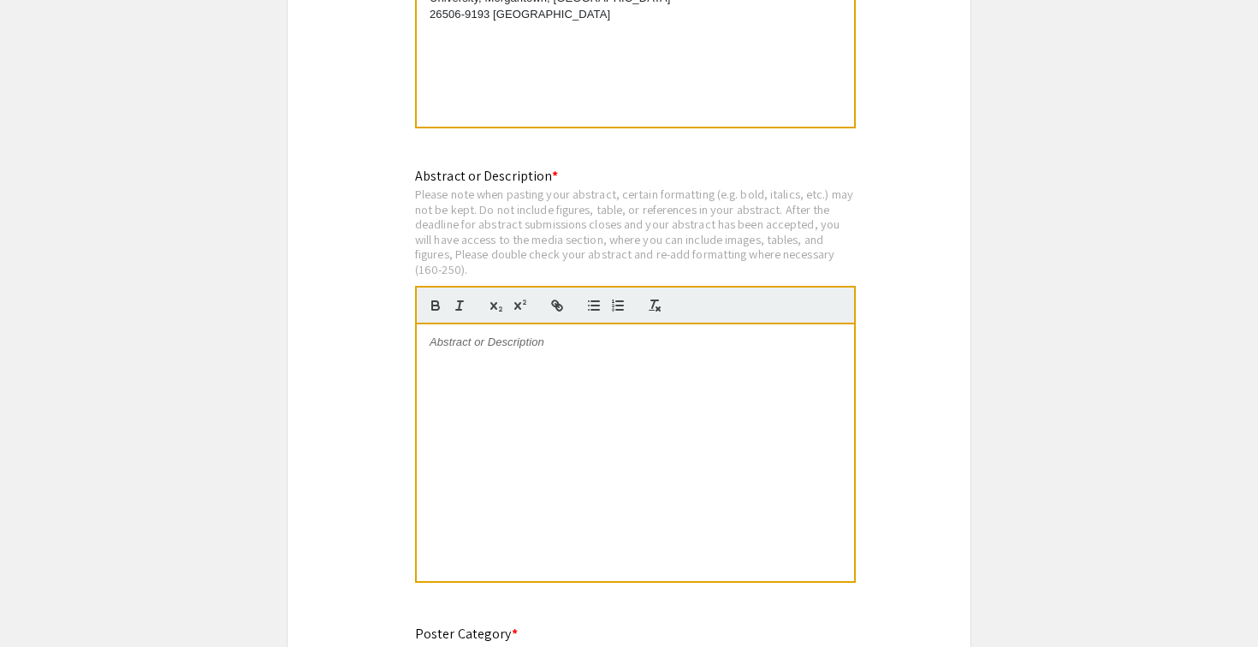
scroll to position [5671, 0]
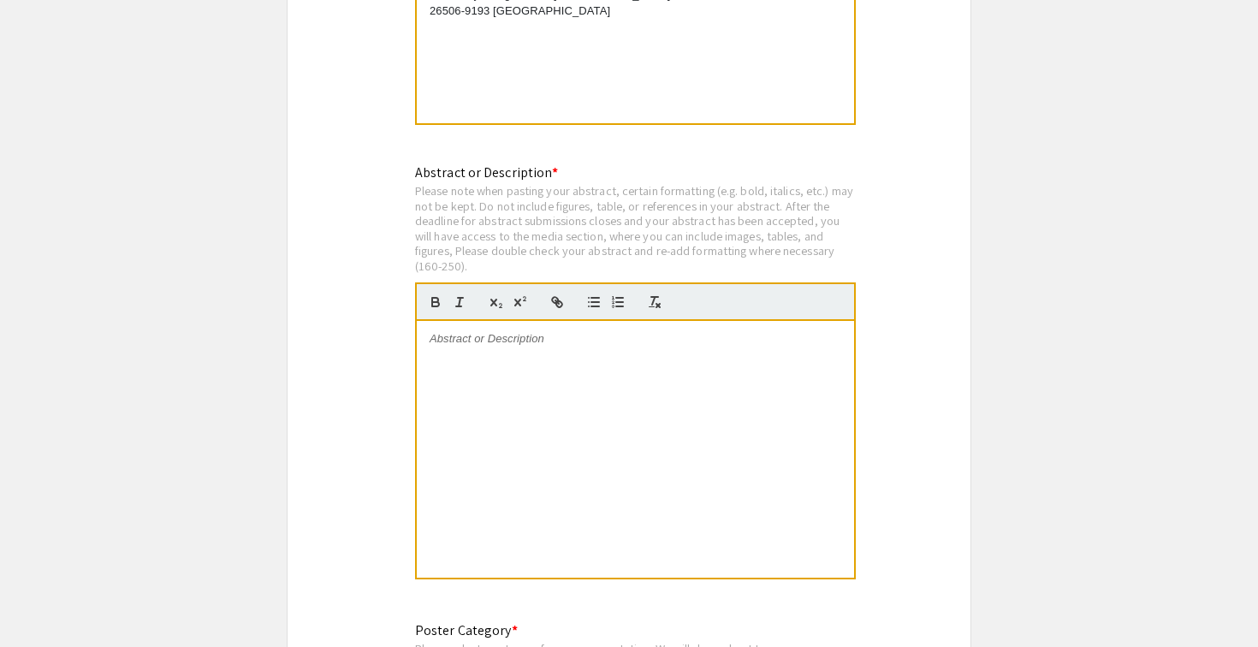
click at [796, 388] on div at bounding box center [635, 449] width 437 height 257
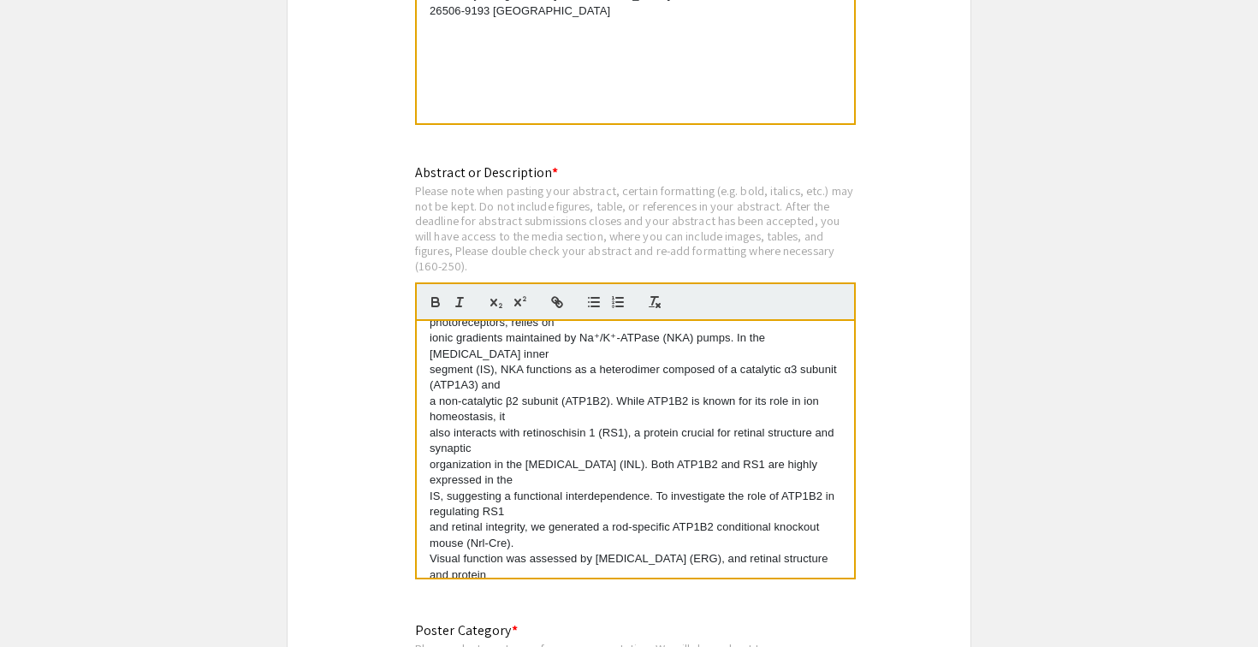
scroll to position [0, 0]
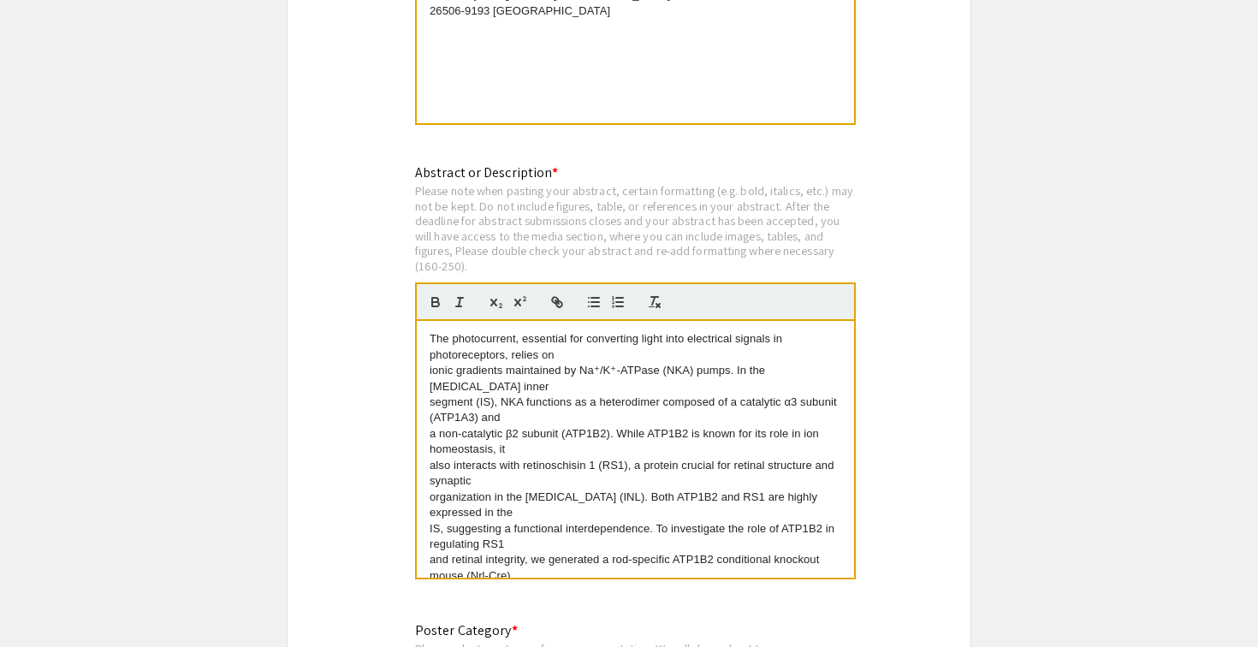
click at [430, 402] on p "segment (IS), NKA functions as a heterodimer composed of a catalytic α3 subunit…" at bounding box center [636, 411] width 412 height 32
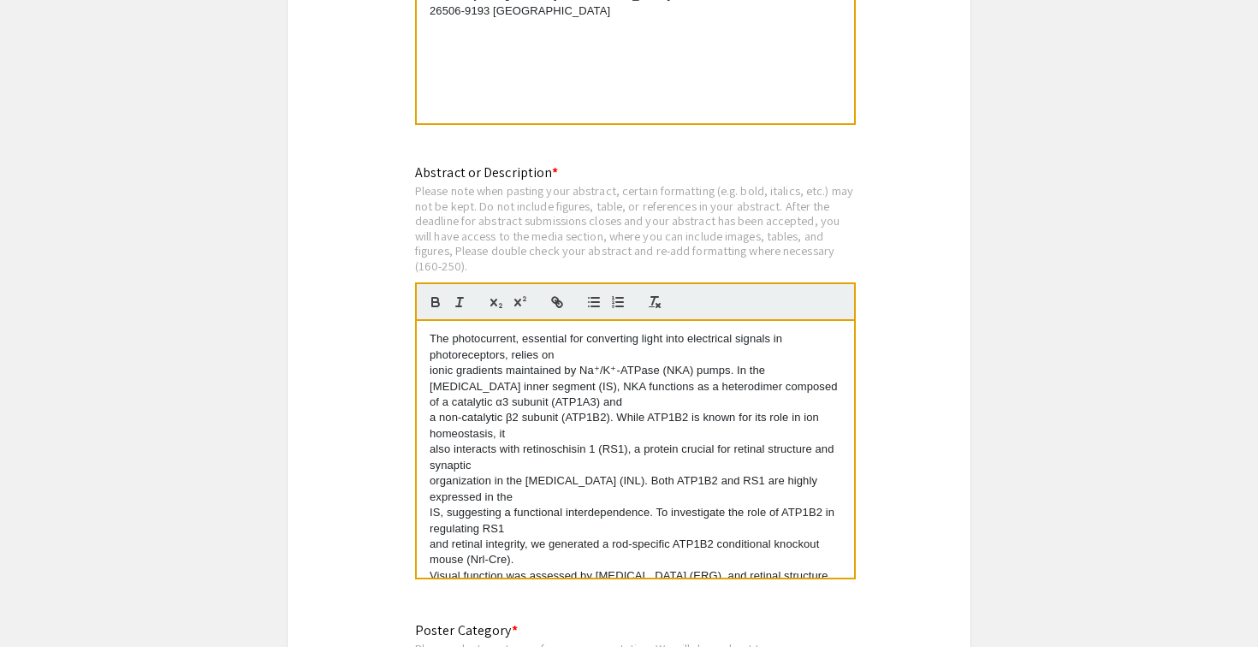
click at [430, 419] on p "a non-catalytic β2 subunit (ATP1B2). While ATP1B2 is known for its role in ion …" at bounding box center [636, 426] width 412 height 32
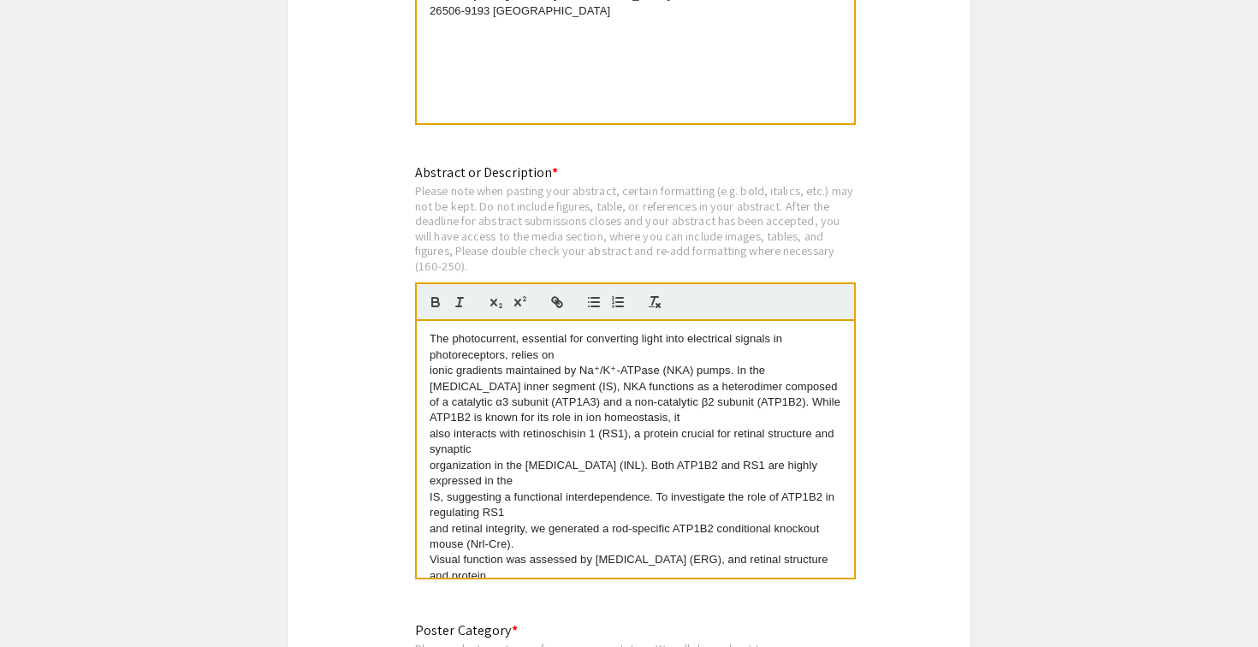
click at [431, 434] on p "also interacts with retinoschisin 1 (RS1), a protein crucial for retinal struct…" at bounding box center [636, 442] width 412 height 32
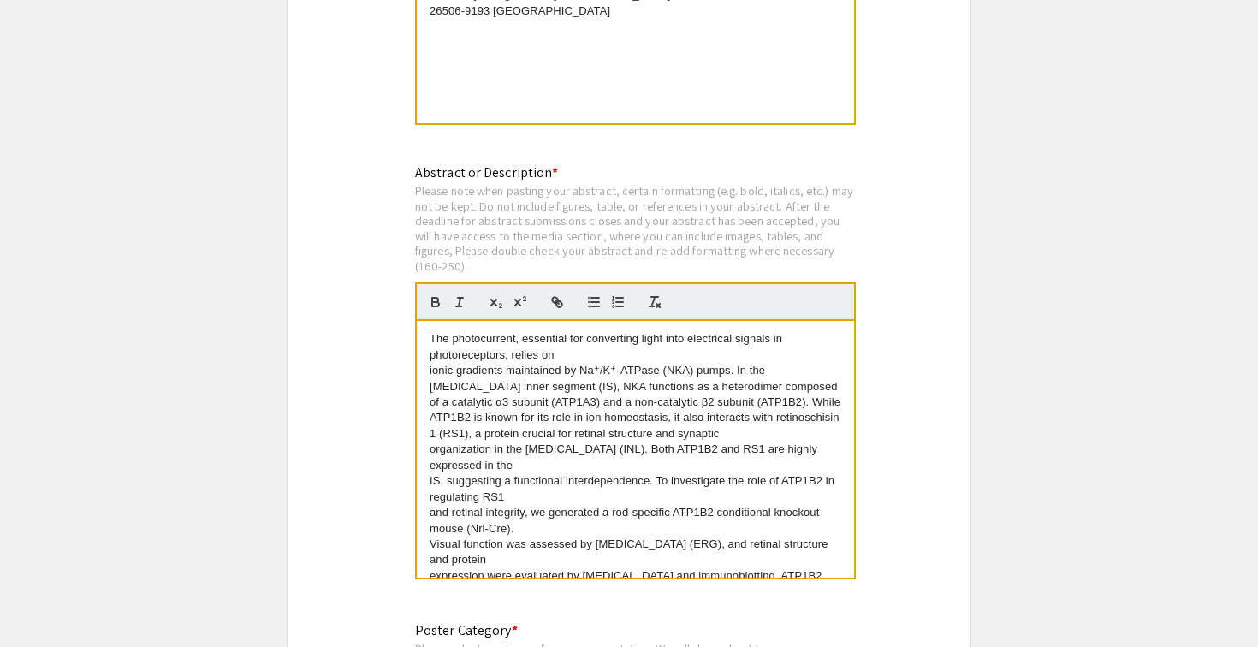
click at [430, 448] on p "organization in the [MEDICAL_DATA] (INL). Both ATP1B2 and RS1 are highly expres…" at bounding box center [636, 458] width 412 height 32
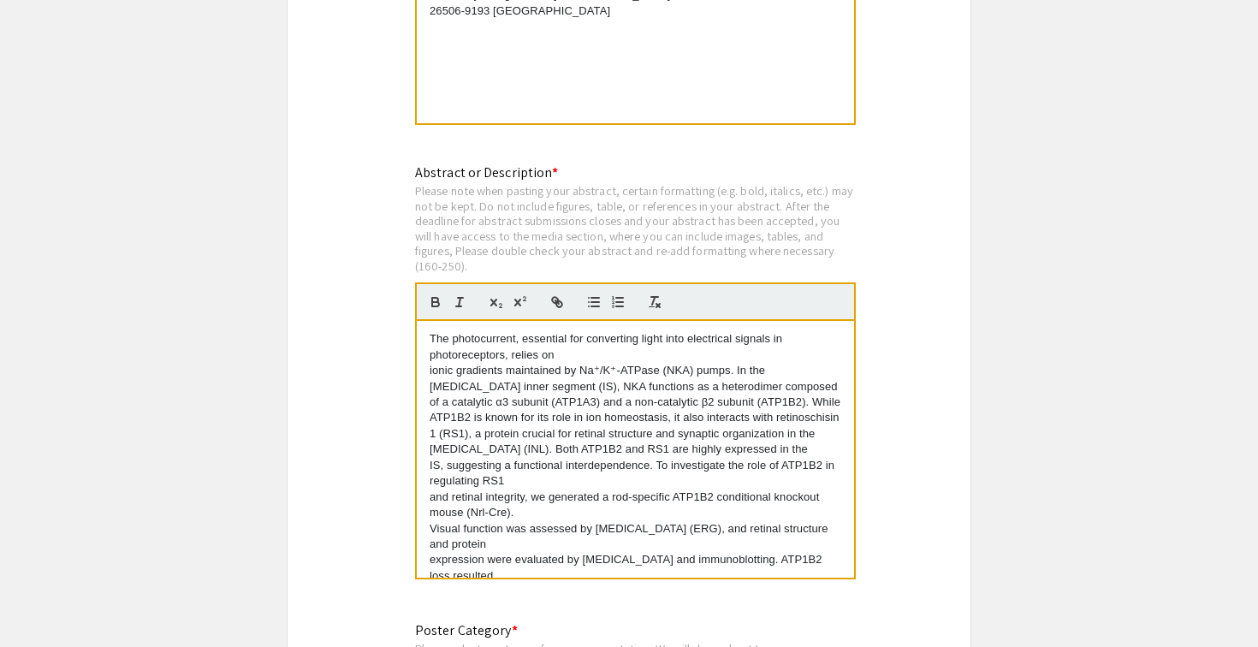
click at [433, 467] on p "IS, suggesting a functional interdependence. To investigate the role of ATP1B2 …" at bounding box center [636, 474] width 412 height 32
click at [431, 521] on p "Visual function was assessed by [MEDICAL_DATA] (ERG), and retinal structure and…" at bounding box center [636, 537] width 412 height 32
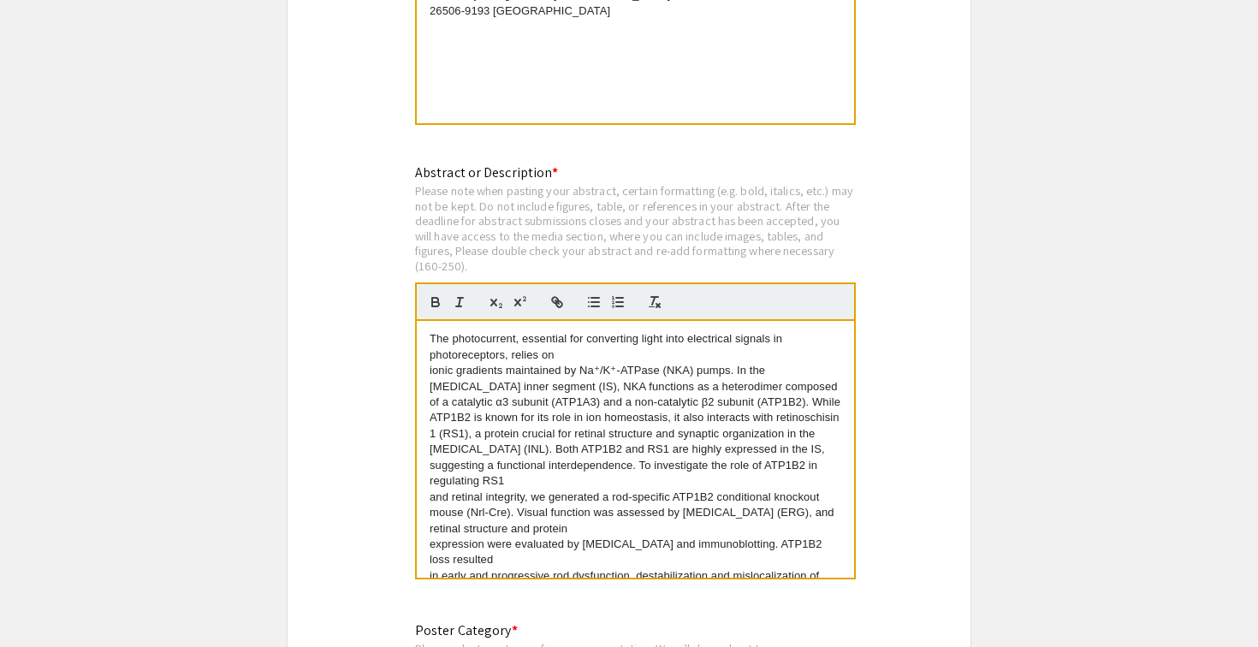
click at [432, 537] on p "expression were evaluated by [MEDICAL_DATA] and immunoblotting. ATP1B2 loss res…" at bounding box center [636, 553] width 412 height 32
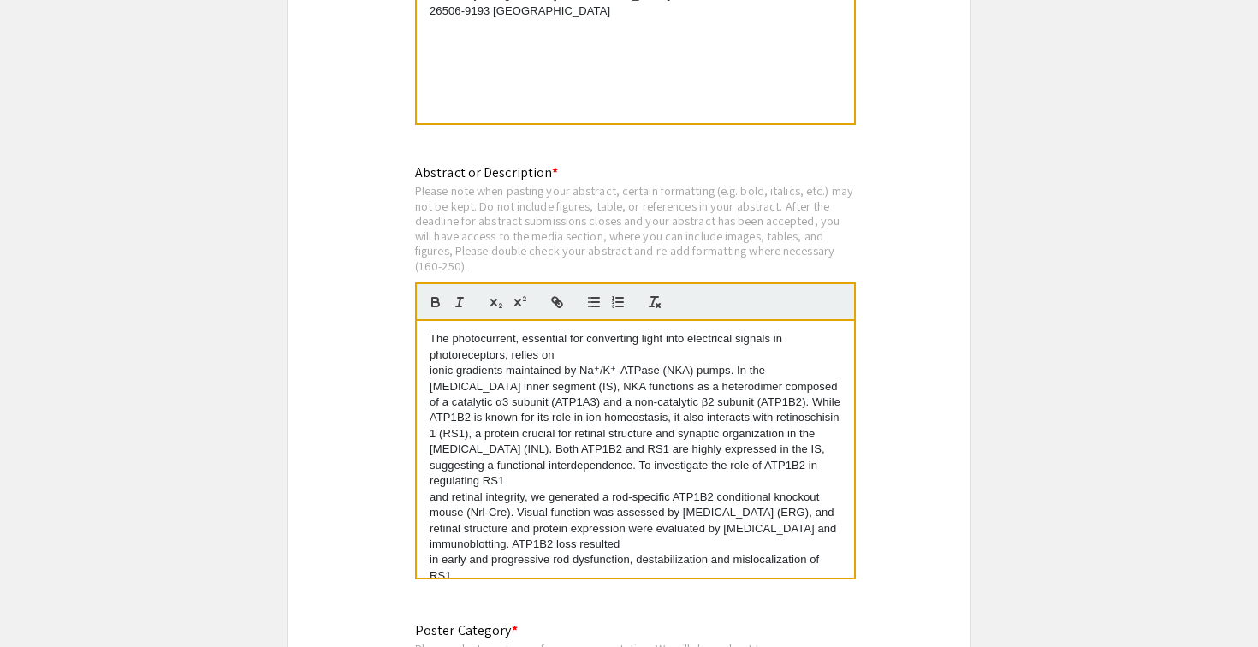
click at [430, 552] on p "in early and progressive rod dysfunction, destabilization and mislocalization o…" at bounding box center [636, 568] width 412 height 32
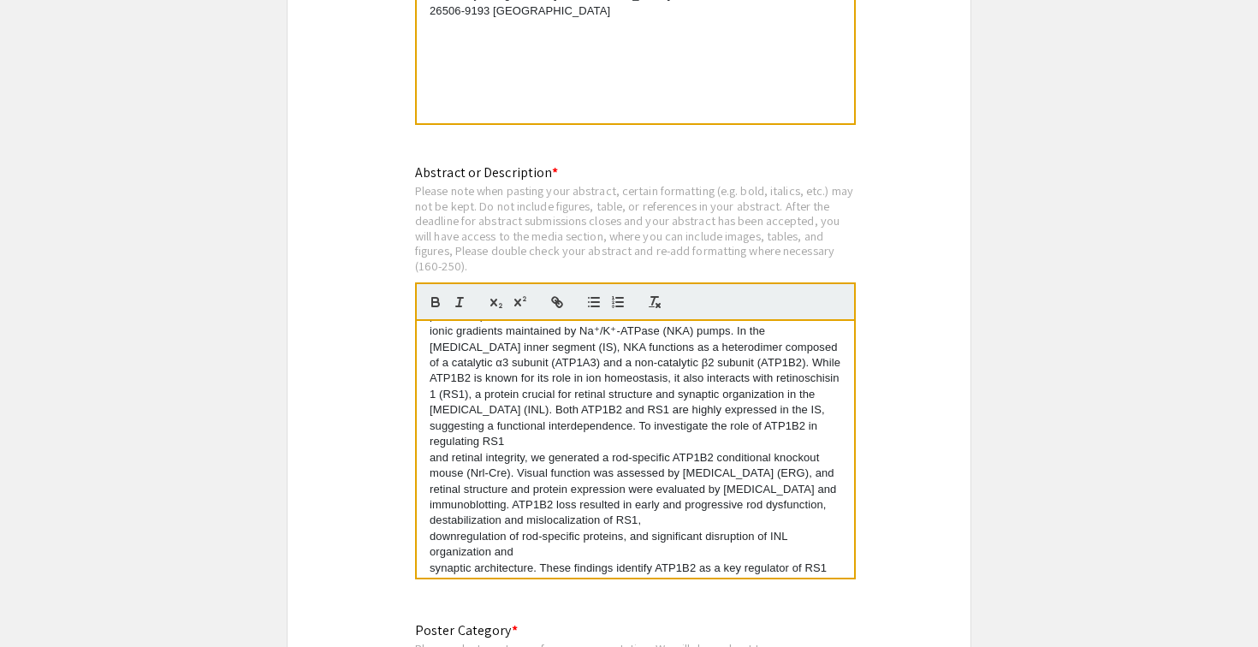
scroll to position [69, 0]
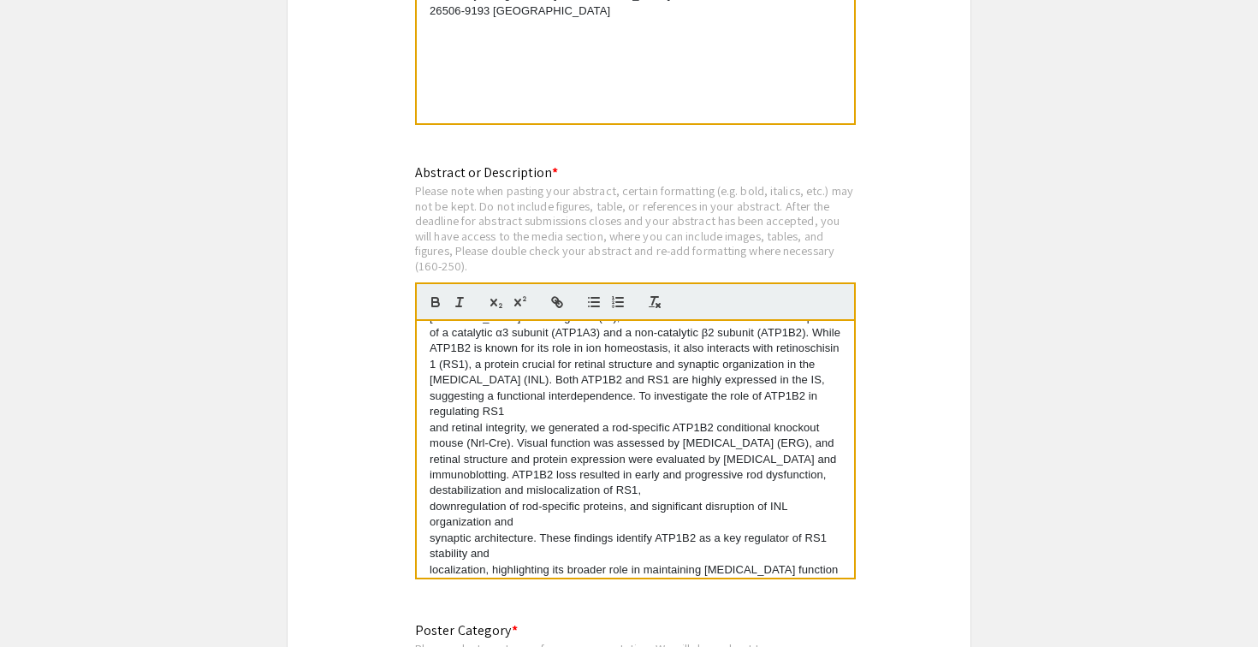
click at [430, 531] on p "synaptic architecture. These findings identify ATP1B2 as a key regulator of RS1…" at bounding box center [636, 547] width 412 height 32
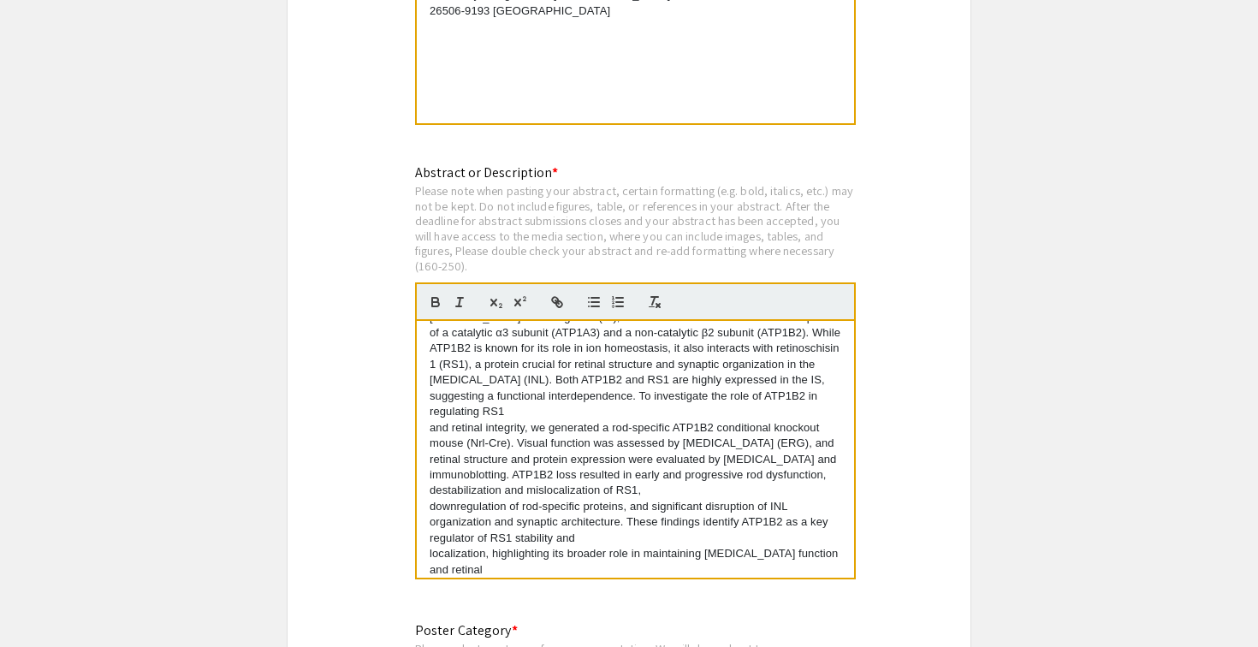
click at [430, 546] on p "localization, highlighting its broader role in maintaining [MEDICAL_DATA] funct…" at bounding box center [636, 562] width 412 height 32
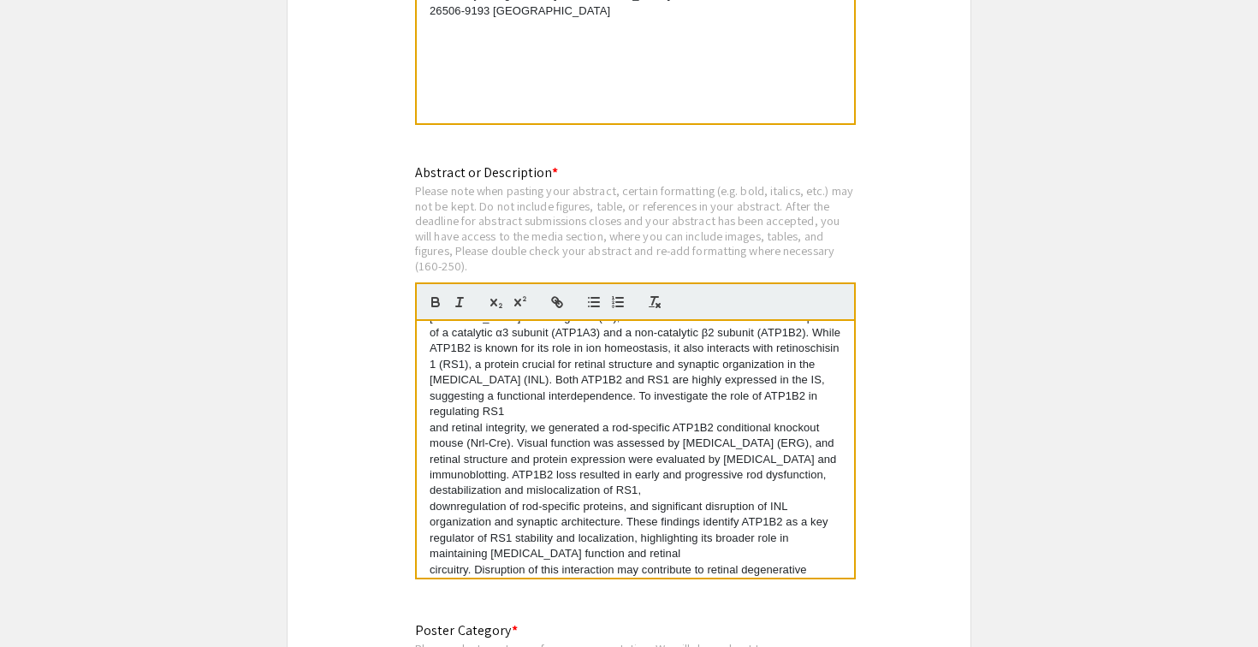
click at [430, 562] on p "circuitry. Disruption of this interaction may contribute to retinal degenerativ…" at bounding box center [636, 578] width 412 height 32
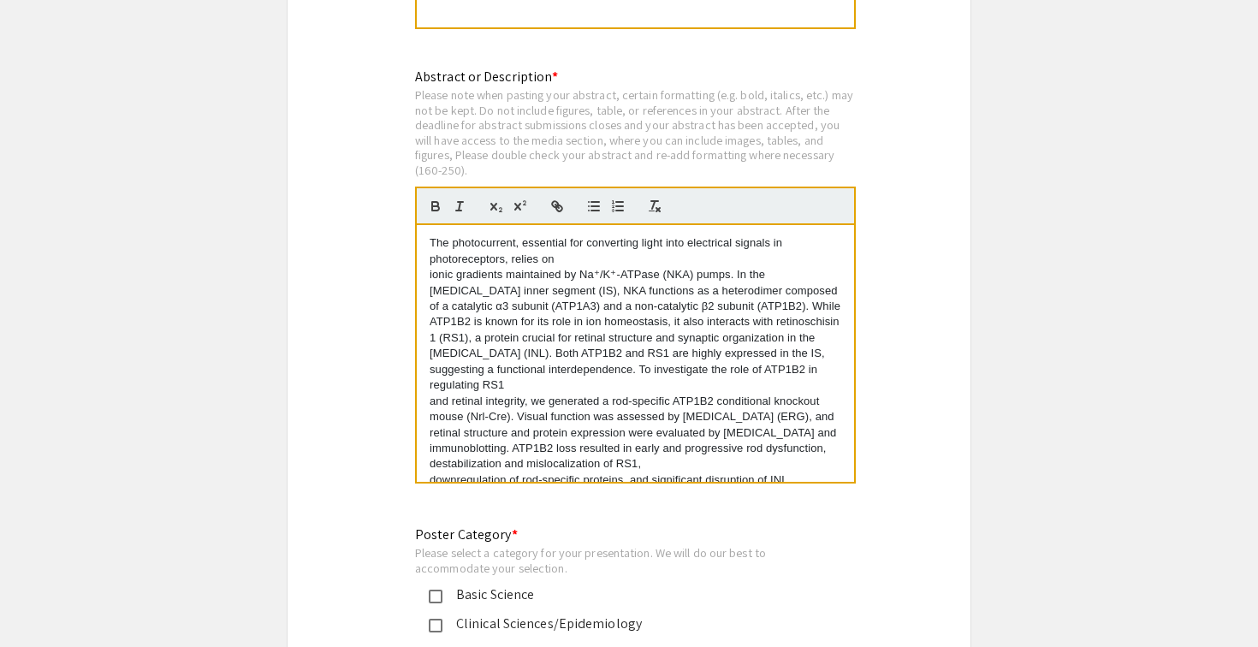
scroll to position [12, 0]
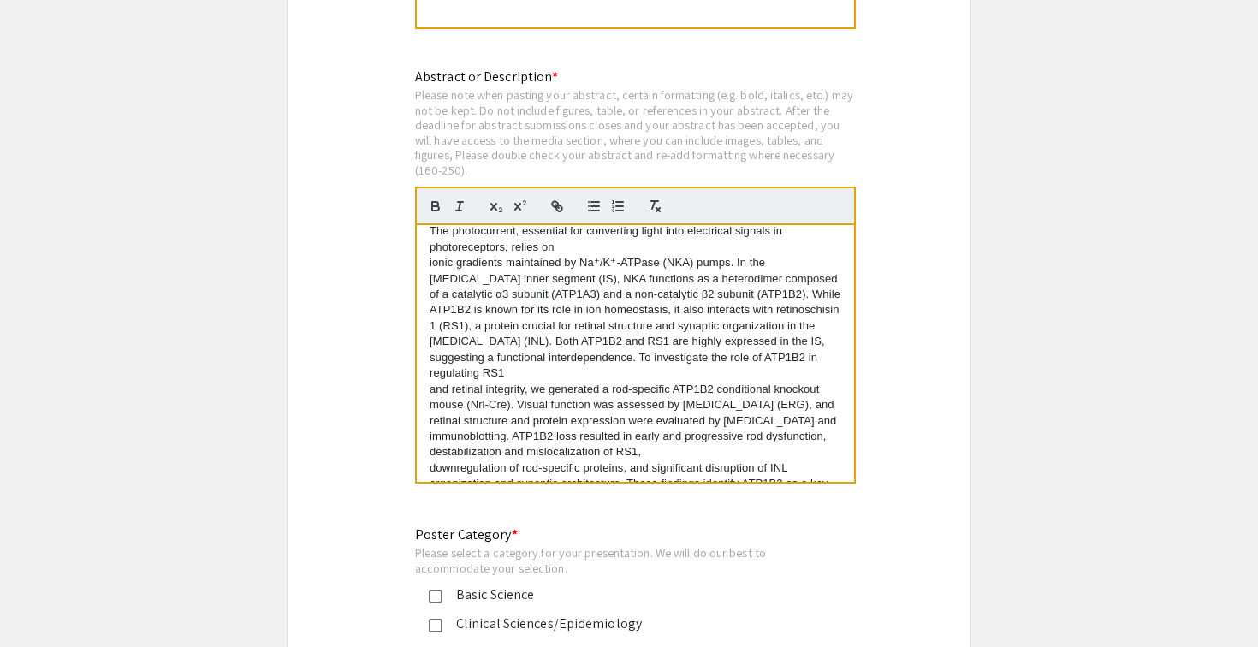
click at [430, 265] on p "ionic gradients maintained by Na⁺/K⁺-ATPase (NKA) pumps. In the [MEDICAL_DATA] …" at bounding box center [636, 318] width 412 height 127
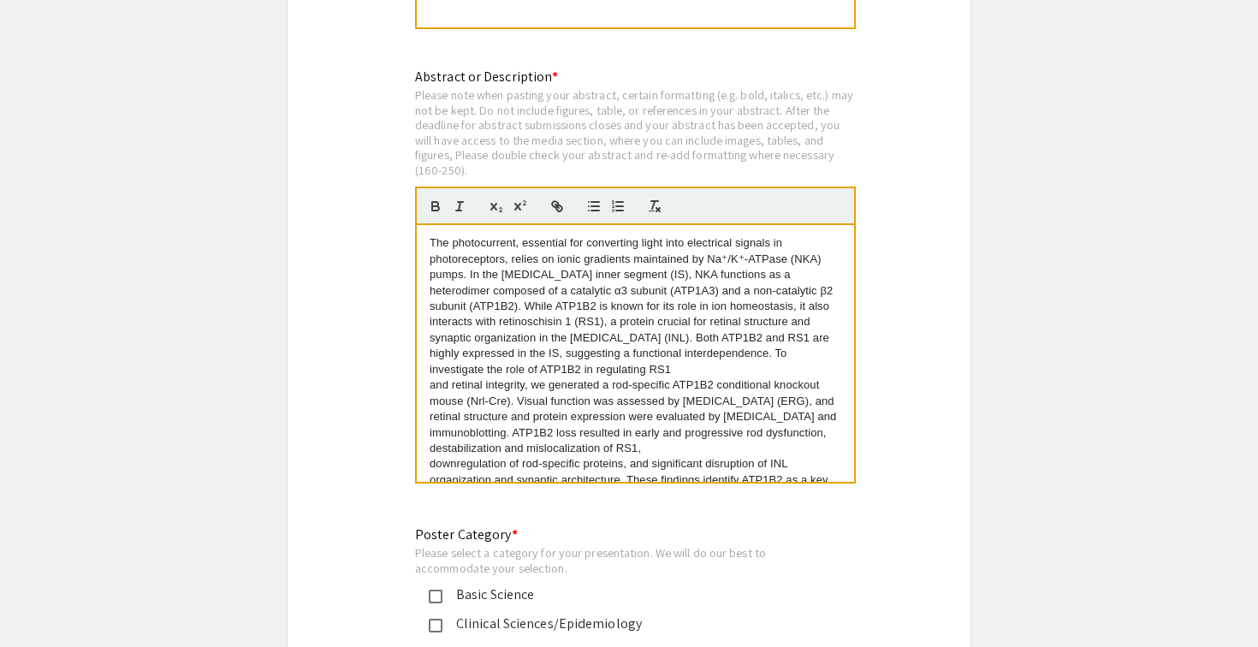
click at [430, 383] on p "and retinal integrity, we generated a rod-specific ATP1B2 conditional knockout …" at bounding box center [636, 416] width 412 height 79
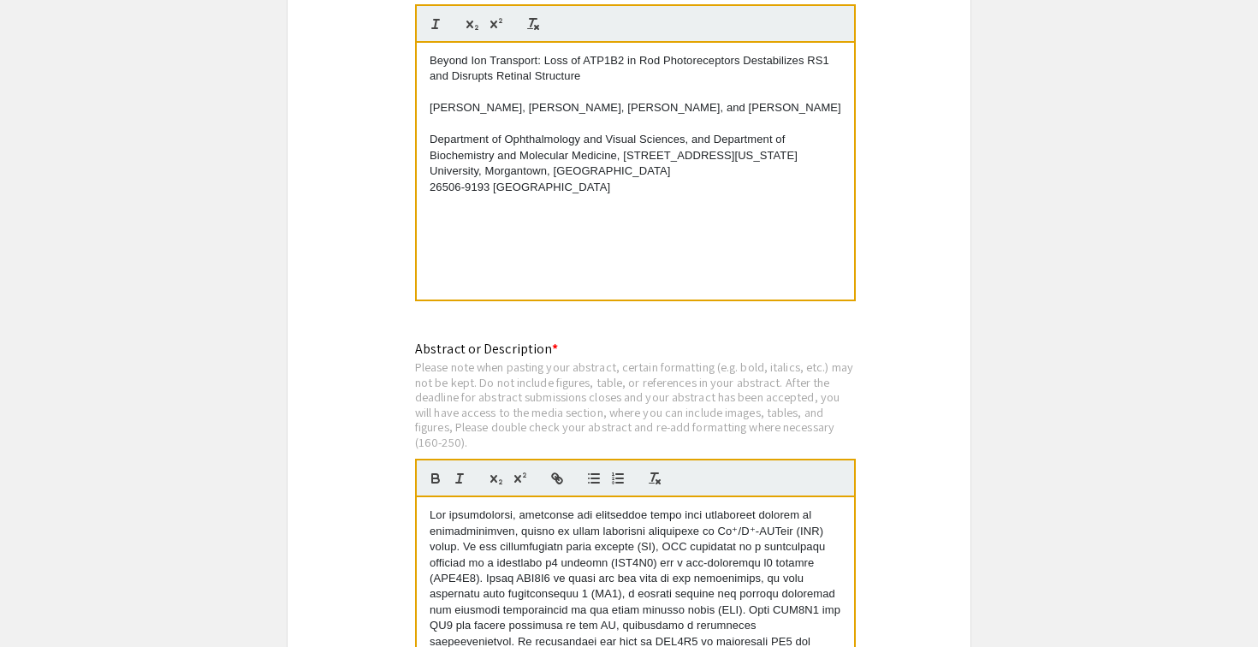
scroll to position [5490, 0]
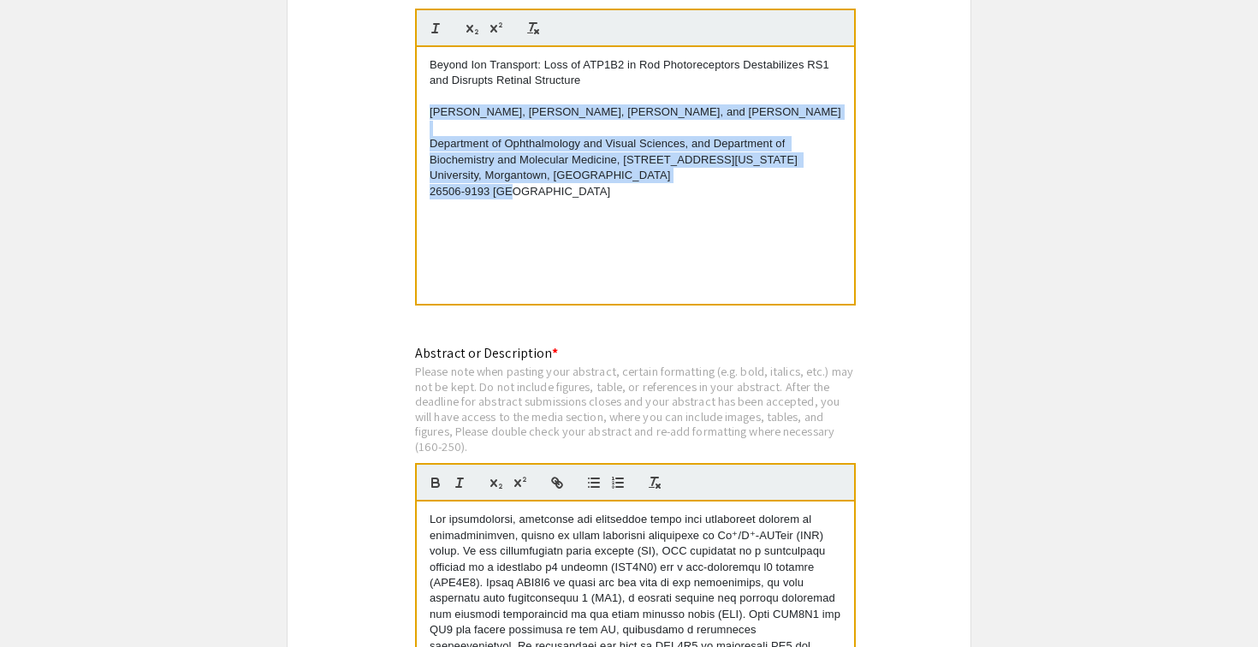
drag, startPoint x: 515, startPoint y: 186, endPoint x: 428, endPoint y: 107, distance: 117.6
click at [428, 107] on div "Beyond Ion Transport: Loss of ATP1B2 in Rod Photoreceptors Destabilizes RS1 and…" at bounding box center [635, 175] width 437 height 257
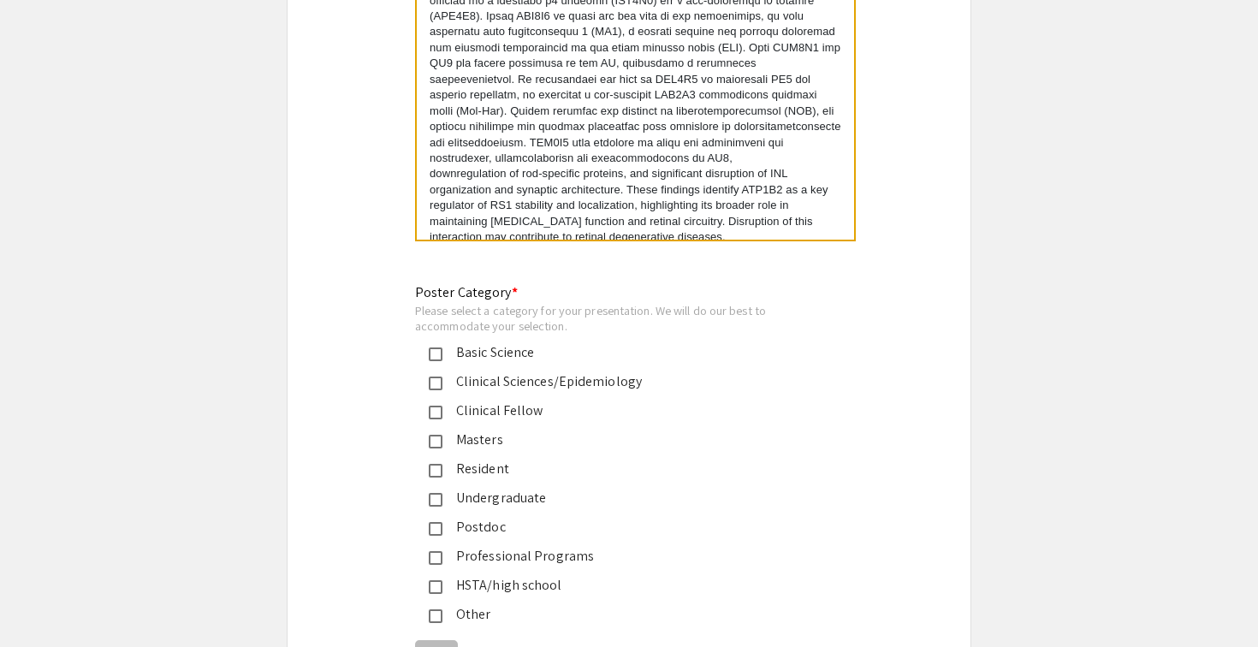
scroll to position [6127, 0]
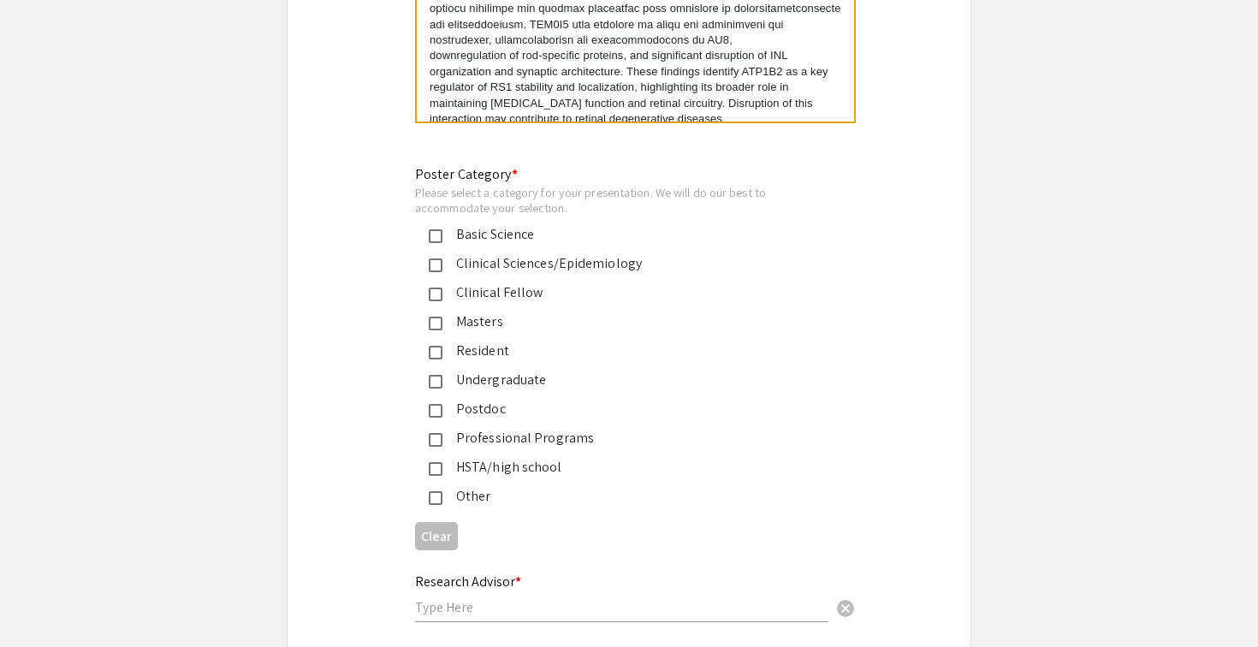
click at [442, 379] on div "Undergraduate" at bounding box center [621, 380] width 359 height 21
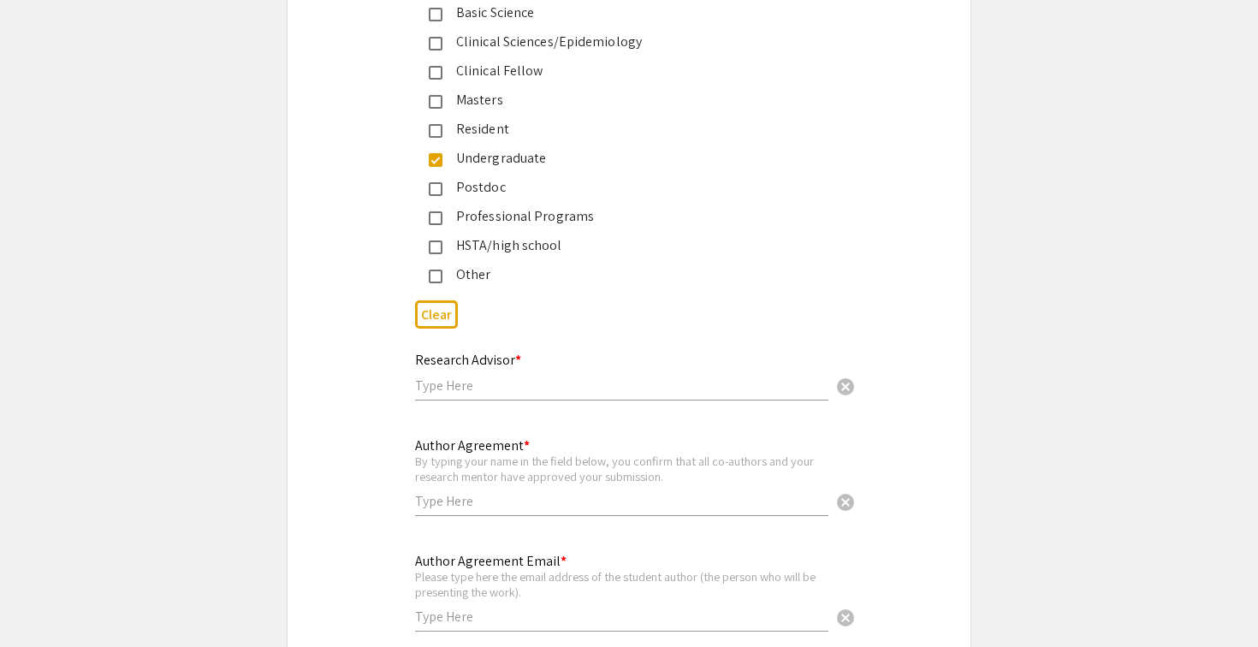
scroll to position [6350, 0]
click at [442, 379] on input "text" at bounding box center [621, 384] width 413 height 18
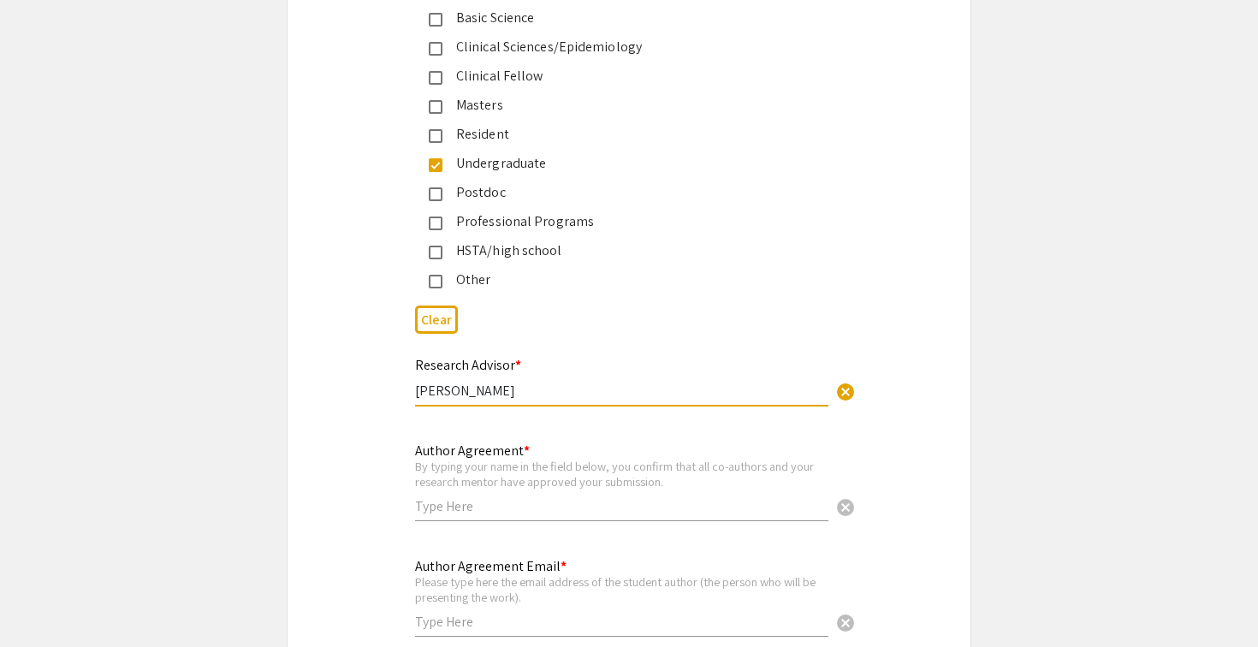
scroll to position [6363, 0]
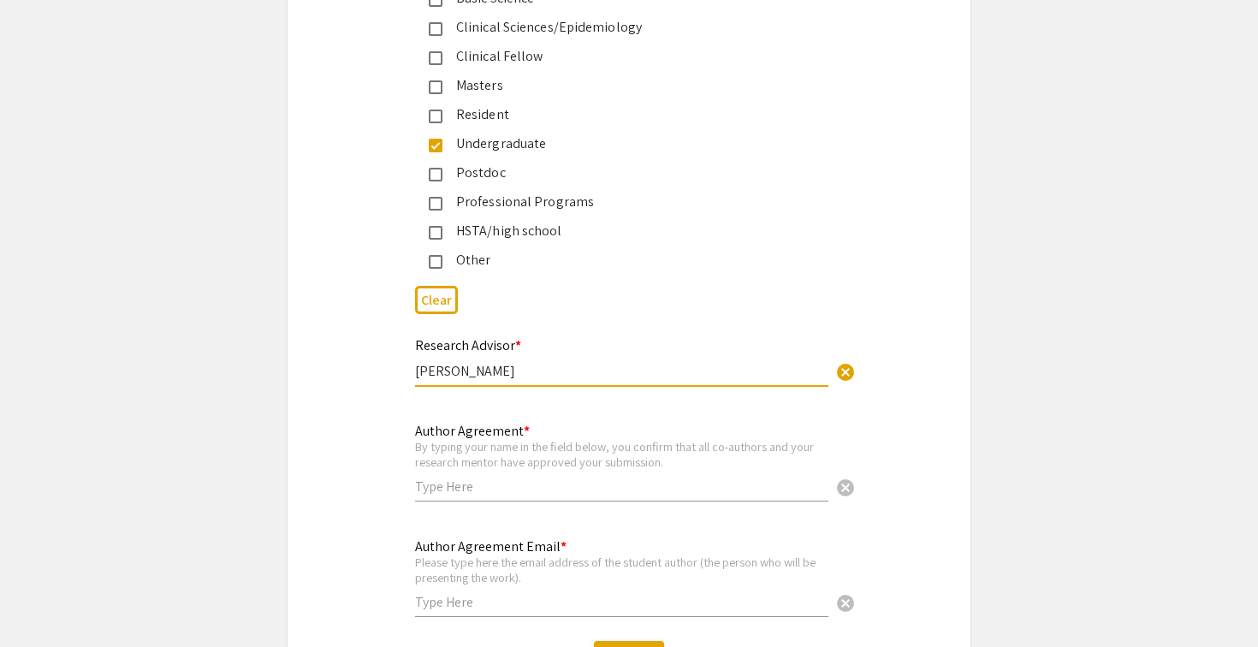
type input "[PERSON_NAME]"
click at [550, 482] on input "text" at bounding box center [621, 487] width 413 height 18
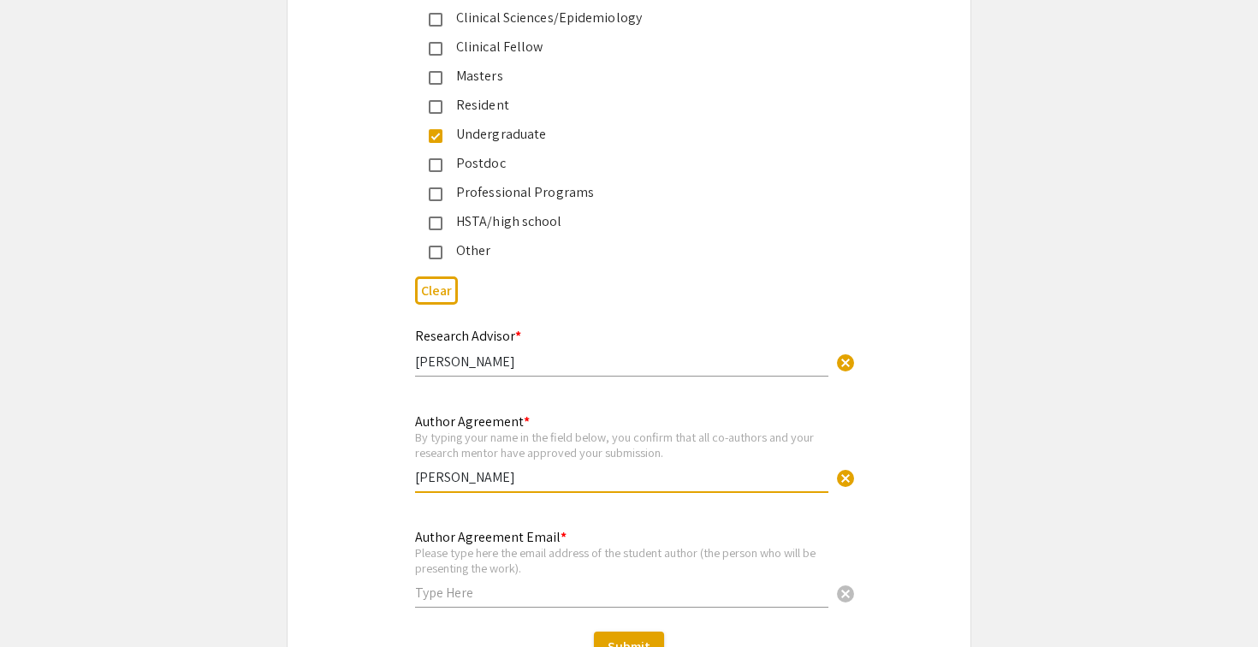
scroll to position [6383, 0]
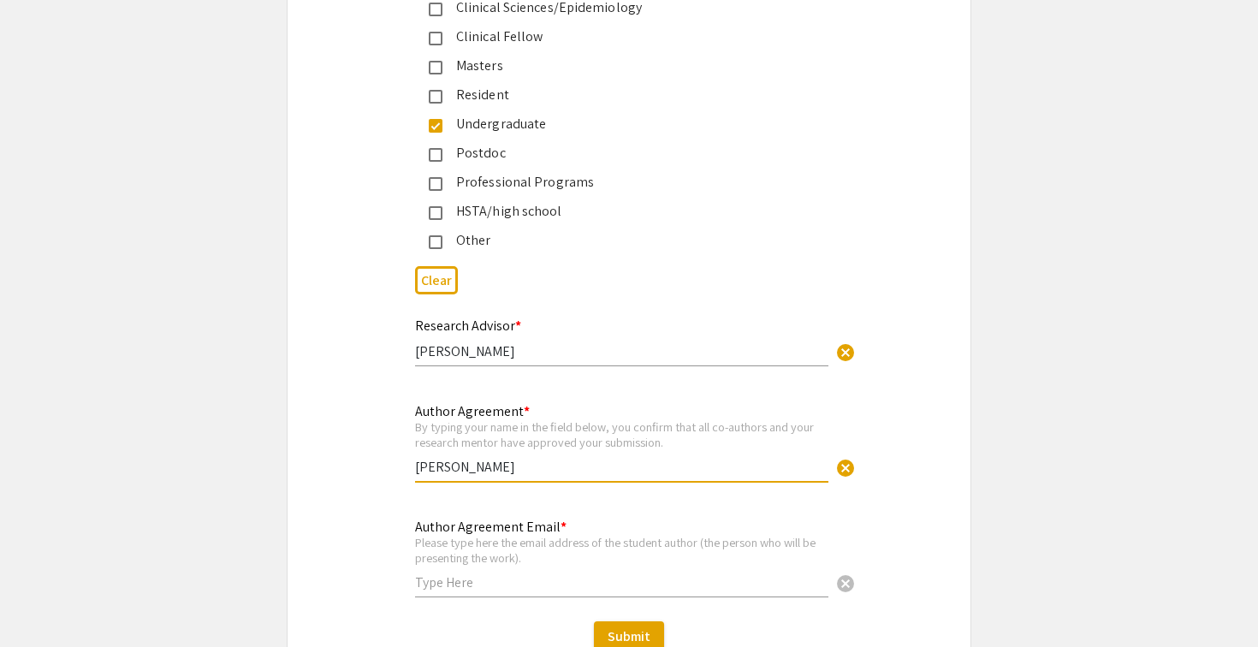
type input "[PERSON_NAME]"
click at [519, 584] on input "text" at bounding box center [621, 582] width 413 height 18
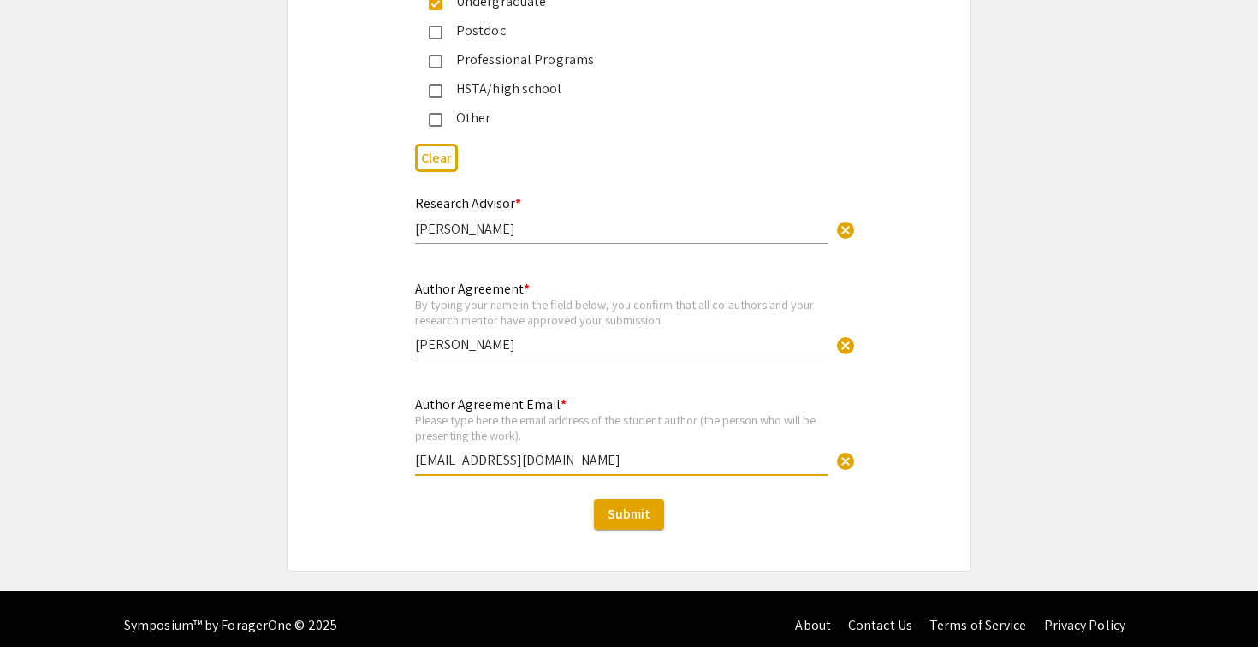
scroll to position [6517, 0]
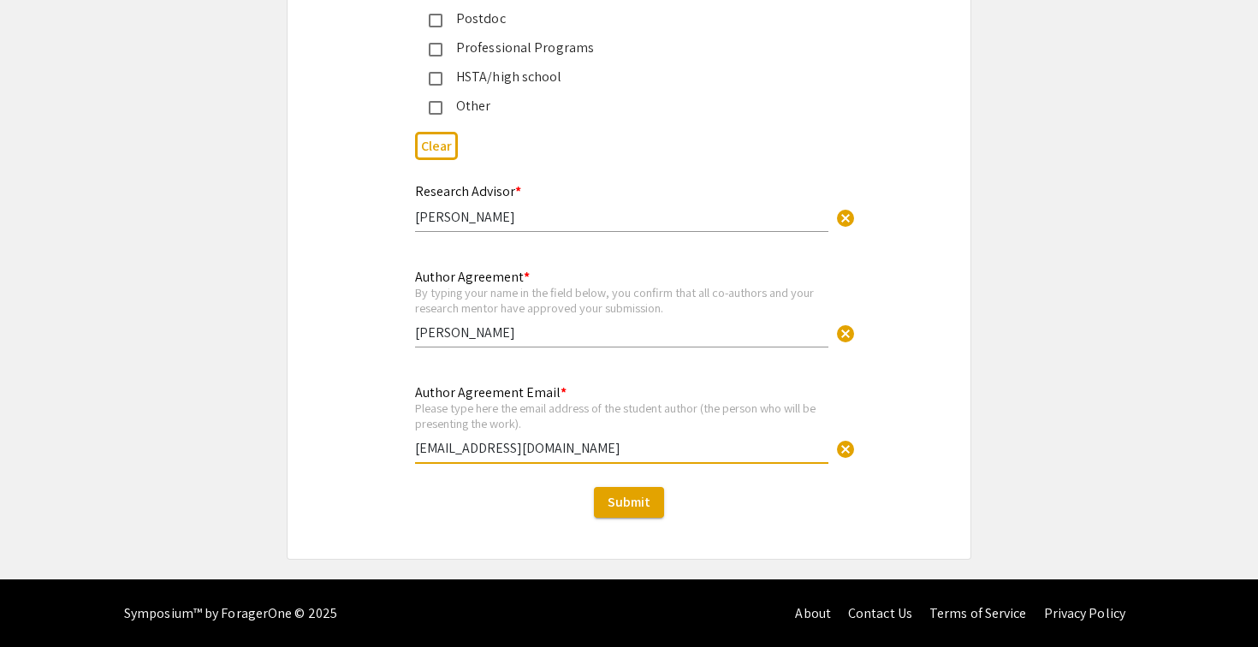
type input "[EMAIL_ADDRESS][DOMAIN_NAME]"
click at [619, 497] on span "Submit" at bounding box center [629, 502] width 43 height 18
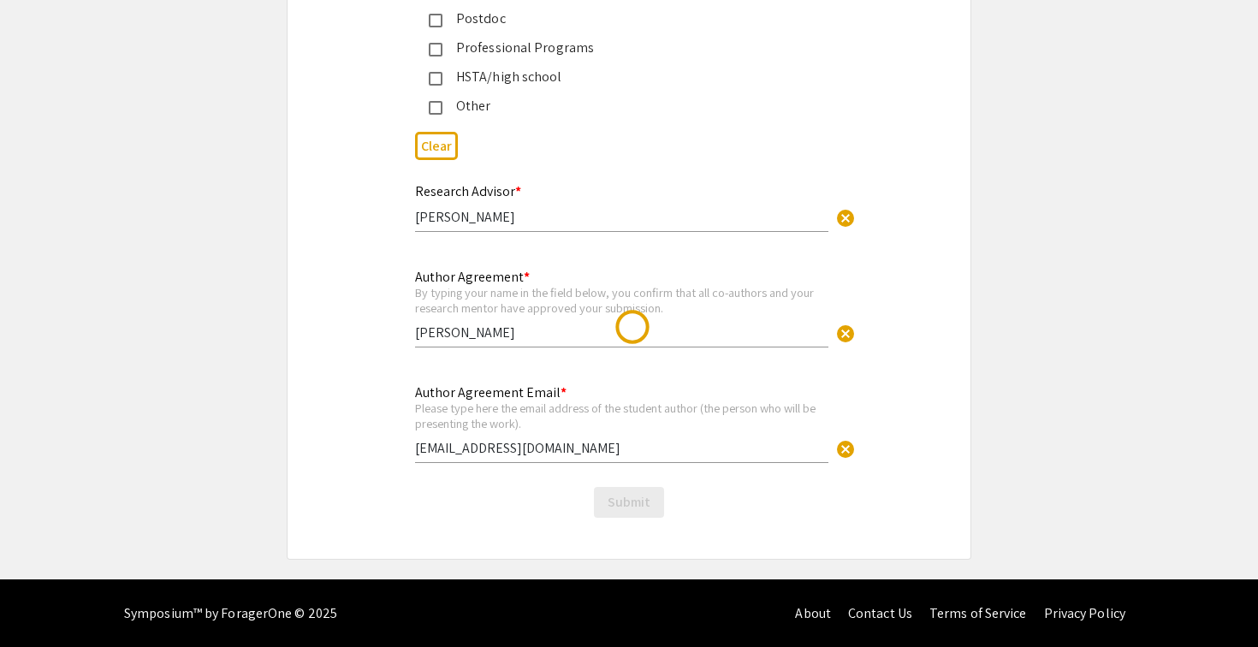
scroll to position [0, 0]
